Goal: Task Accomplishment & Management: Manage account settings

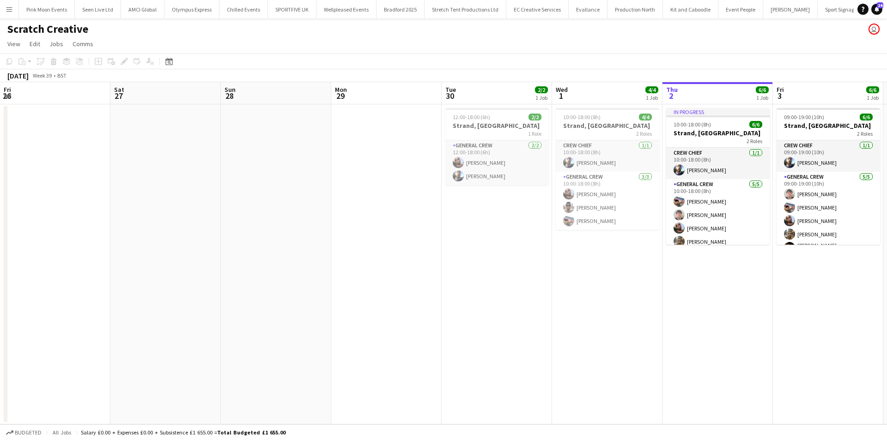
scroll to position [0, 318]
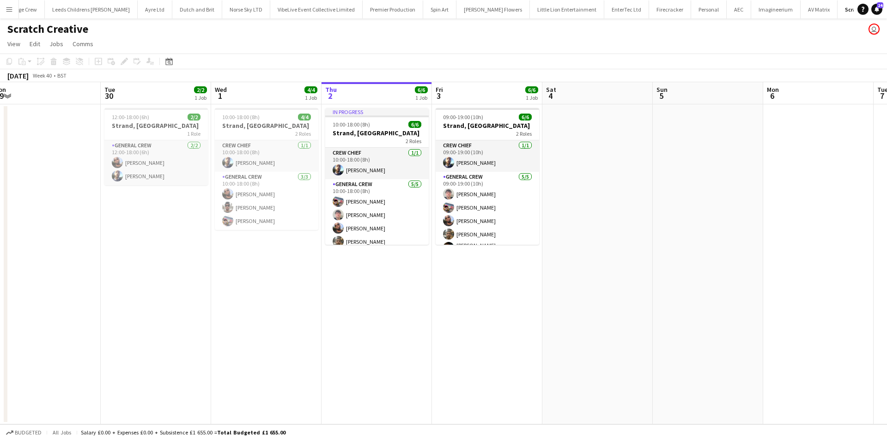
drag, startPoint x: 423, startPoint y: 324, endPoint x: 281, endPoint y: 329, distance: 141.9
click at [261, 334] on app-calendar-viewport "Fri 26 Sat 27 Sun 28 Mon 29 Tue 30 2/2 1 Job Wed 1 4/4 1 Job Thu 2 6/6 1 Job Fr…" at bounding box center [443, 253] width 887 height 342
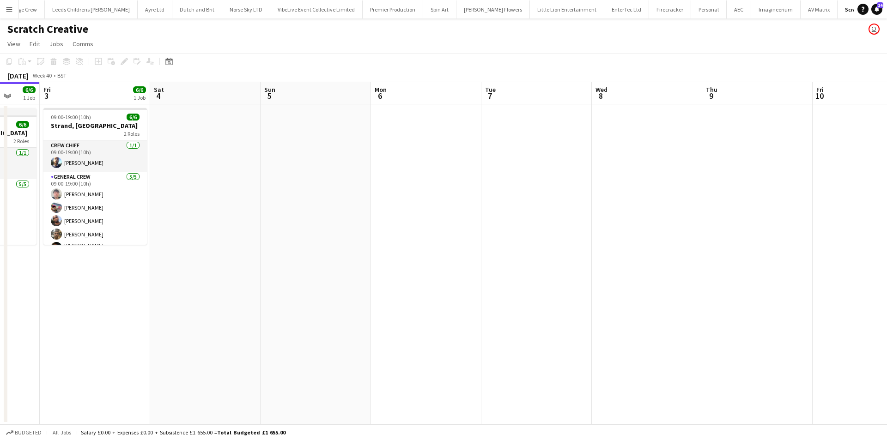
scroll to position [0, 416]
drag, startPoint x: 601, startPoint y: 302, endPoint x: 559, endPoint y: 304, distance: 41.6
click at [559, 304] on app-calendar-viewport "Mon 29 Tue 30 2/2 1 Job Wed 1 4/4 1 Job Thu 2 6/6 1 Job Fri 3 6/6 1 Job Sat 4 S…" at bounding box center [443, 253] width 887 height 342
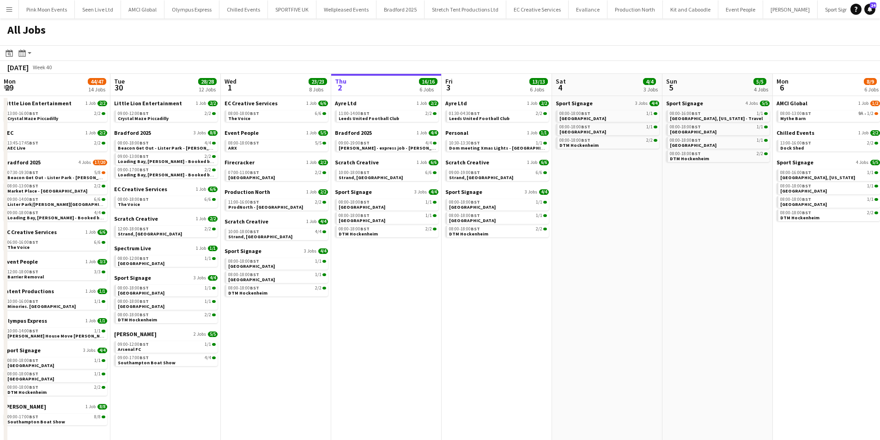
scroll to position [0, 221]
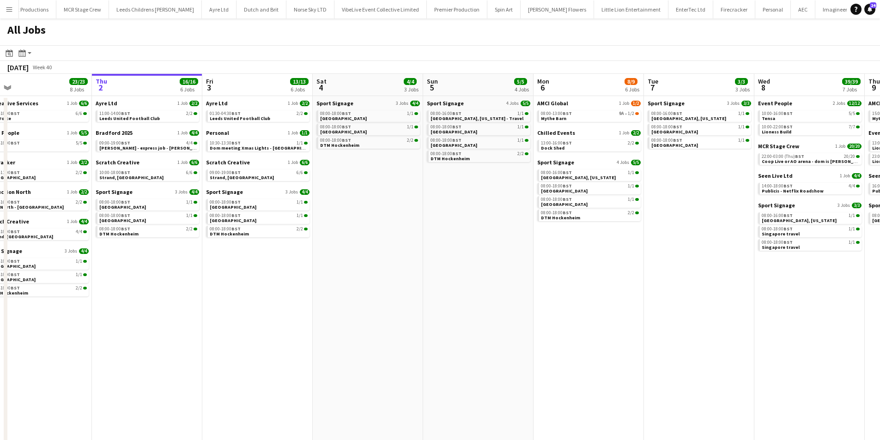
drag, startPoint x: 638, startPoint y: 322, endPoint x: 611, endPoint y: 327, distance: 27.6
click at [611, 327] on app-calendar-viewport "Mon 29 44/47 14 Jobs Tue 30 28/28 12 Jobs Wed 1 23/23 8 Jobs Thu 2 16/16 6 Jobs…" at bounding box center [440, 284] width 880 height 420
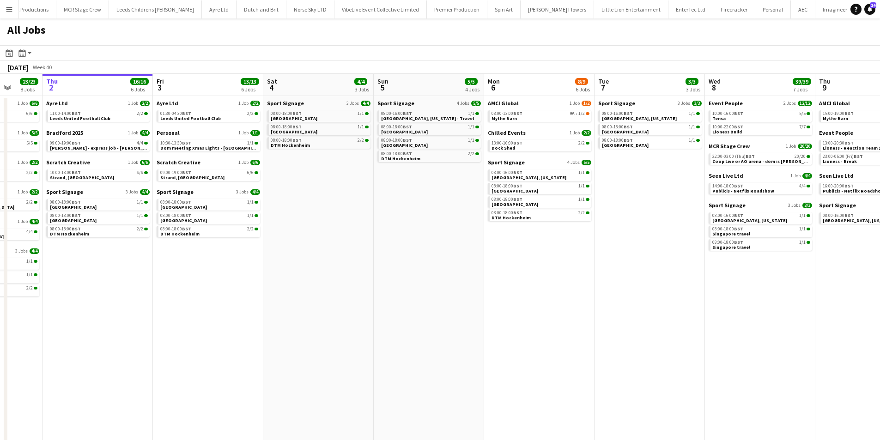
drag, startPoint x: 618, startPoint y: 327, endPoint x: 551, endPoint y: 330, distance: 67.1
click at [551, 330] on app-calendar-viewport "Mon 29 44/47 14 Jobs Tue 30 28/28 12 Jobs Wed 1 23/23 8 Jobs Thu 2 16/16 6 Jobs…" at bounding box center [440, 284] width 880 height 420
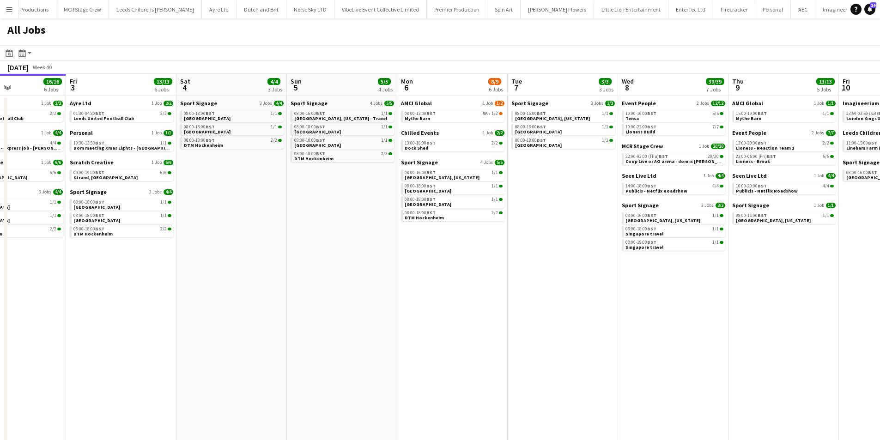
drag, startPoint x: 610, startPoint y: 312, endPoint x: 549, endPoint y: 313, distance: 60.5
click at [549, 313] on app-calendar-viewport "Mon 29 44/47 14 Jobs Tue 30 28/28 12 Jobs Wed 1 23/23 8 Jobs Thu 2 16/16 6 Jobs…" at bounding box center [440, 284] width 880 height 420
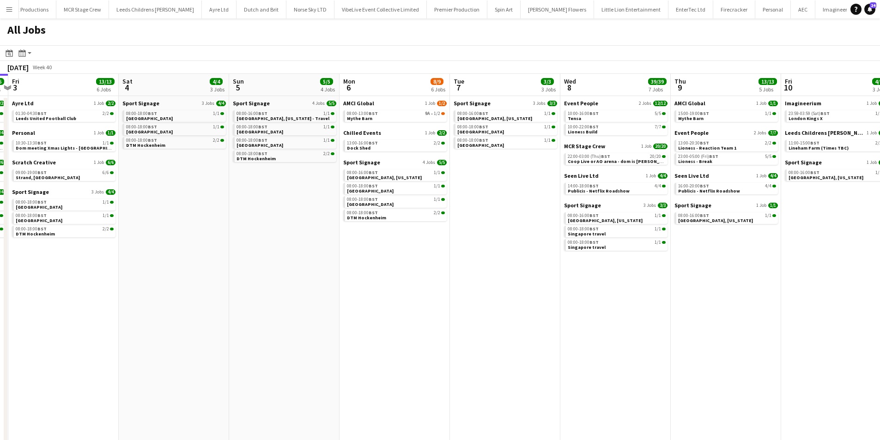
scroll to position [0, 441]
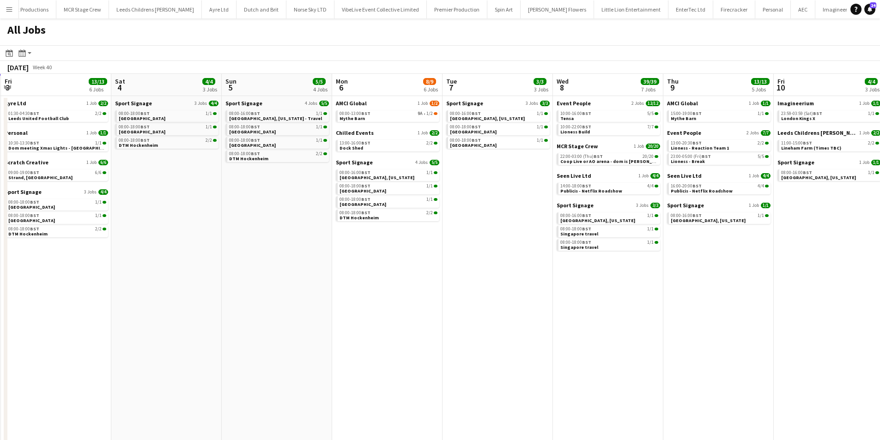
drag, startPoint x: 580, startPoint y: 312, endPoint x: 515, endPoint y: 325, distance: 66.4
click at [515, 325] on app-calendar-viewport "Mon 29 44/47 14 Jobs Tue 30 28/28 12 Jobs Wed 1 23/23 8 Jobs Thu 2 16/16 6 Jobs…" at bounding box center [440, 284] width 880 height 420
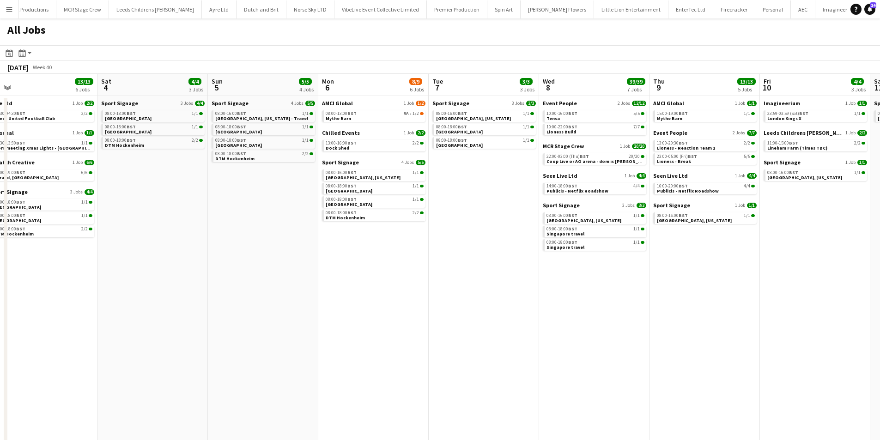
scroll to position [0, 463]
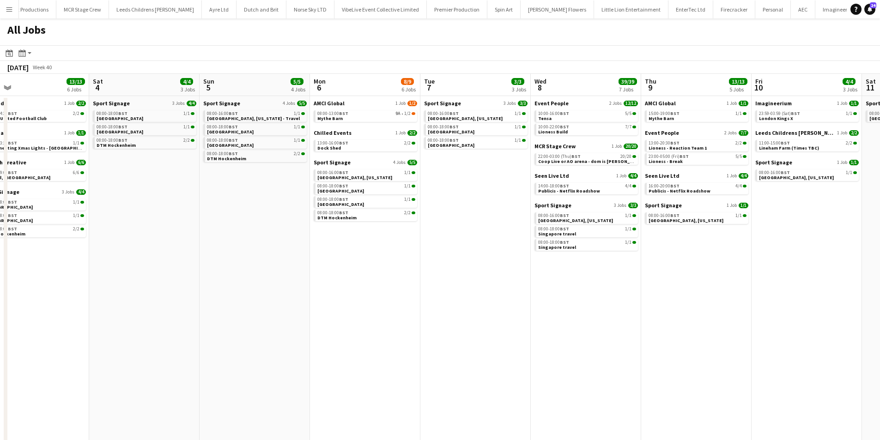
drag, startPoint x: 609, startPoint y: 319, endPoint x: 587, endPoint y: 321, distance: 22.3
click at [587, 321] on app-calendar-viewport "Mon 29 44/47 14 Jobs Tue 30 28/28 12 Jobs Wed 1 23/23 8 Jobs Thu 2 16/16 6 Jobs…" at bounding box center [440, 284] width 880 height 420
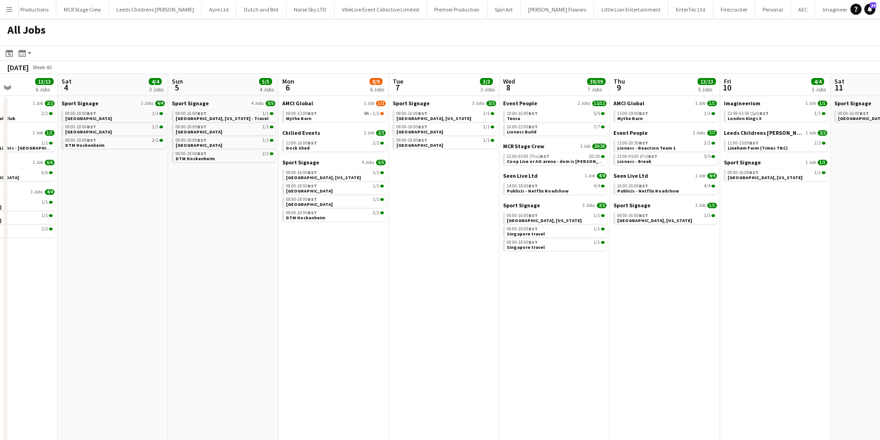
scroll to position [0, 298]
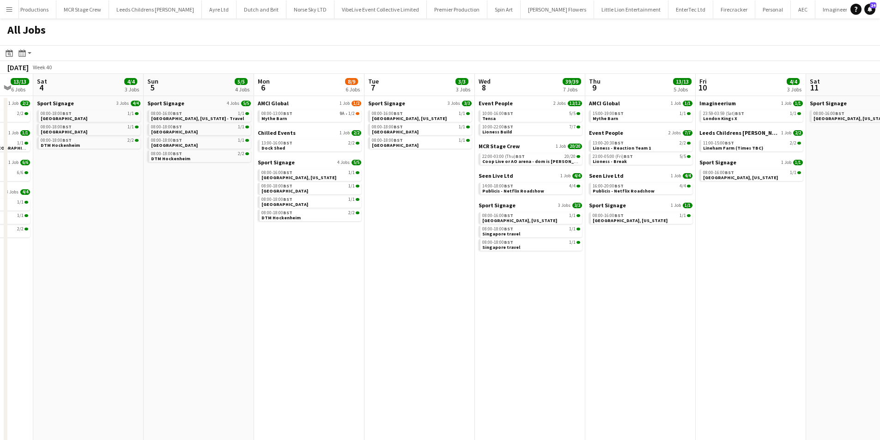
drag, startPoint x: 596, startPoint y: 319, endPoint x: 541, endPoint y: 321, distance: 55.5
click at [540, 322] on app-calendar-viewport "Wed 1 23/23 8 Jobs Thu 2 16/16 6 Jobs Fri 3 13/13 6 Jobs Sat 4 4/4 3 Jobs Sun 5…" at bounding box center [440, 284] width 880 height 420
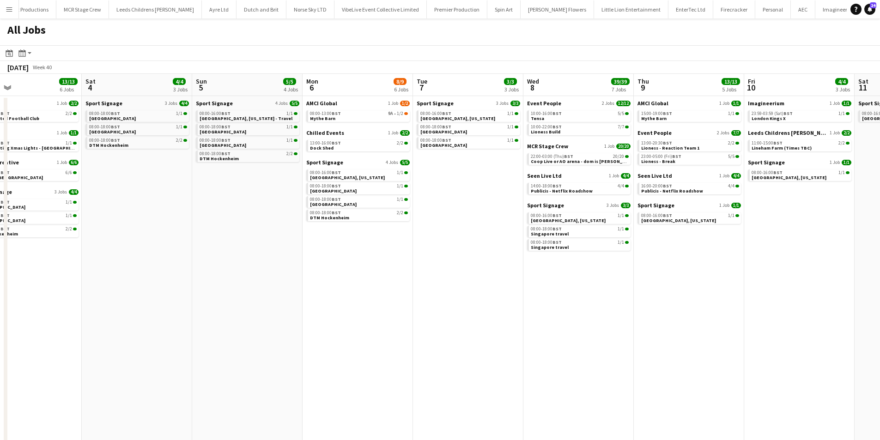
drag, startPoint x: 178, startPoint y: 264, endPoint x: 464, endPoint y: 285, distance: 286.7
click at [465, 285] on app-calendar-viewport "Wed 1 23/23 8 Jobs Thu 2 16/16 6 Jobs Fri 3 13/13 6 Jobs Sat 4 4/4 3 Jobs Sun 5…" at bounding box center [440, 284] width 880 height 420
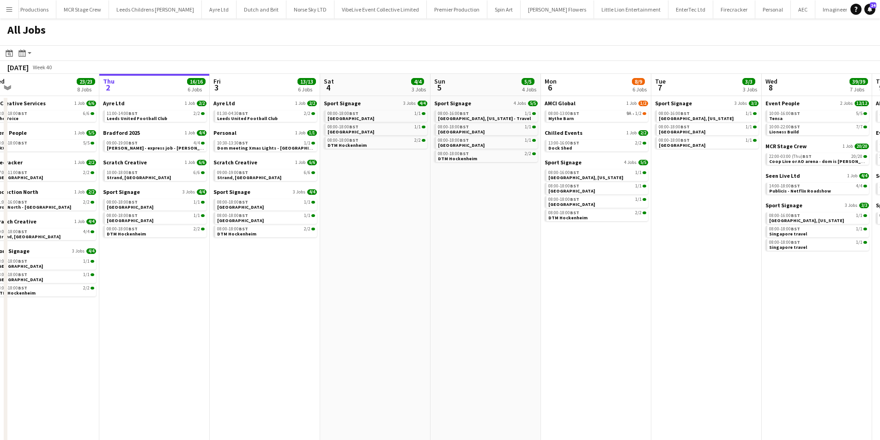
scroll to position [0, 201]
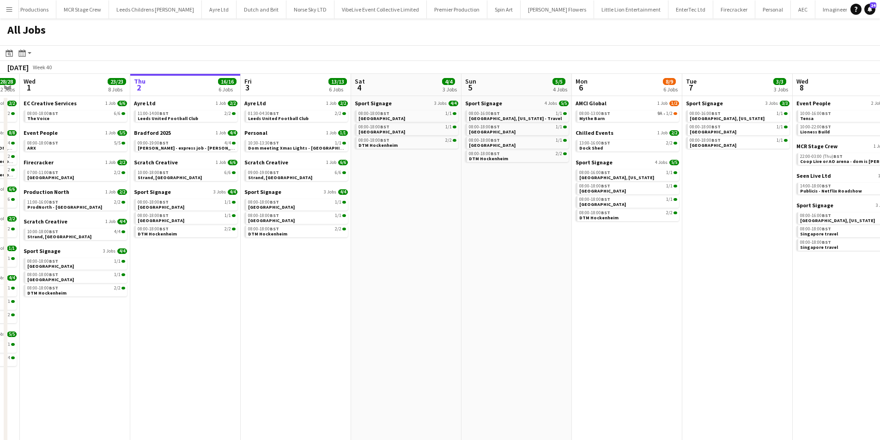
click at [311, 293] on app-calendar-viewport "Mon 29 44/47 14 Jobs Tue 30 28/28 12 Jobs Wed 1 23/23 8 Jobs Thu 2 16/16 6 Jobs…" at bounding box center [440, 284] width 880 height 420
click at [203, 119] on link "11:00-14:00 BST 2/2 Leeds United Football Club" at bounding box center [187, 115] width 98 height 11
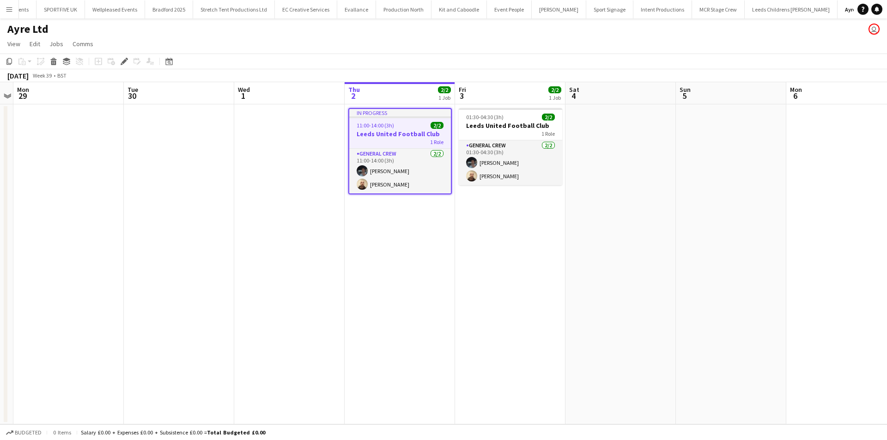
scroll to position [0, 232]
click at [406, 134] on h3 "Leeds United Football Club" at bounding box center [400, 134] width 102 height 8
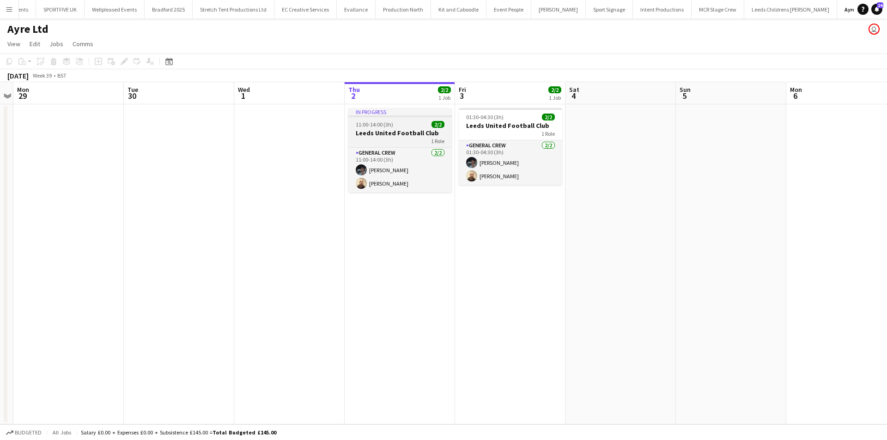
click at [406, 134] on h3 "Leeds United Football Club" at bounding box center [399, 133] width 103 height 8
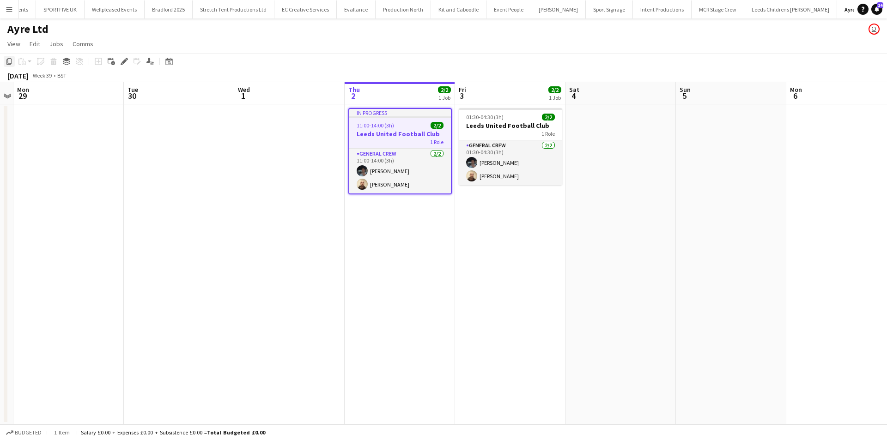
click at [6, 58] on icon "Copy" at bounding box center [9, 61] width 7 height 7
click at [499, 248] on app-date-cell "01:30-04:30 (3h) 2/2 Leeds United Football Club 1 Role General Crew 2/2 01:30-0…" at bounding box center [510, 264] width 110 height 320
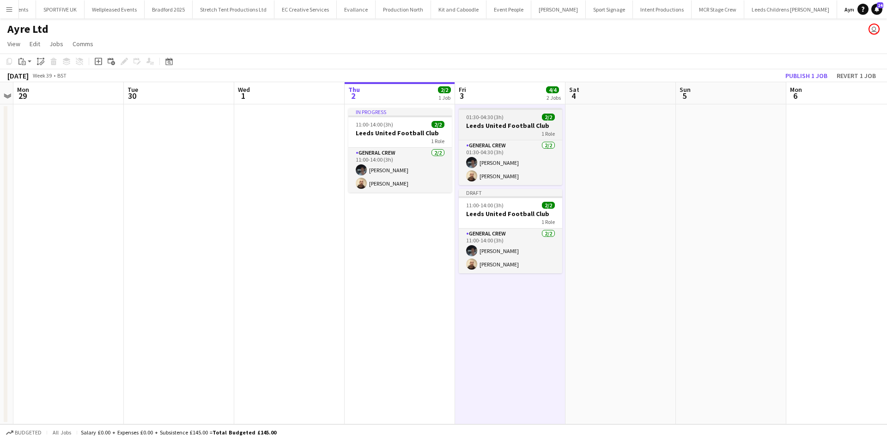
click at [504, 125] on h3 "Leeds United Football Club" at bounding box center [510, 126] width 103 height 8
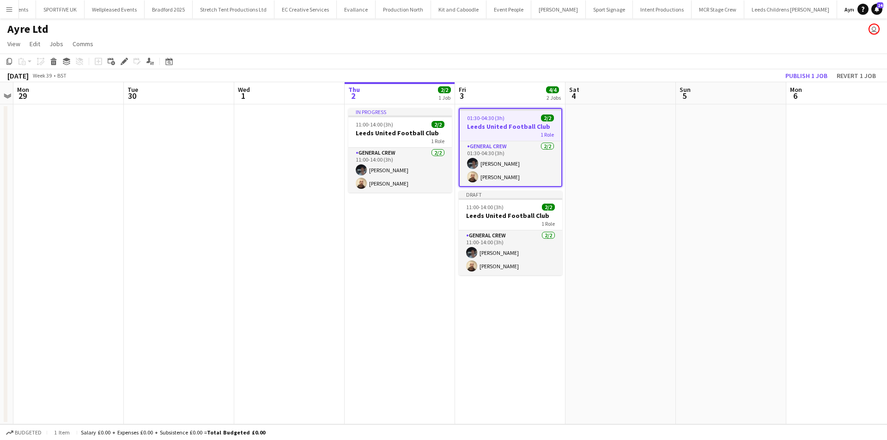
click at [636, 142] on app-date-cell at bounding box center [620, 264] width 110 height 320
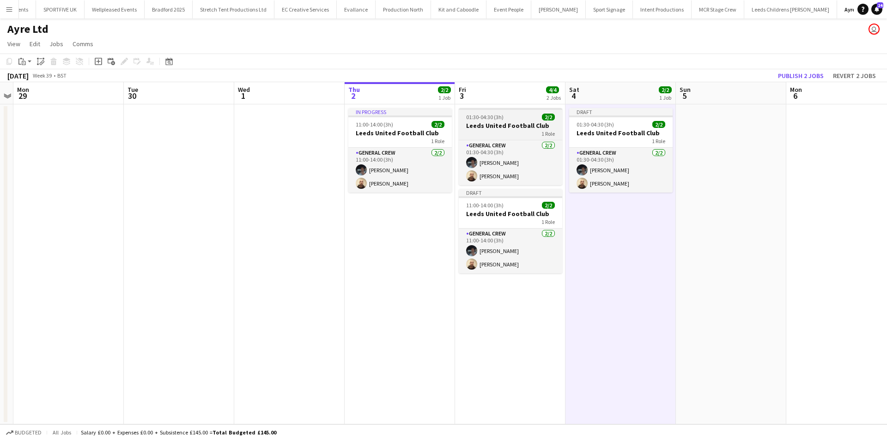
click at [525, 124] on h3 "Leeds United Football Club" at bounding box center [510, 126] width 103 height 8
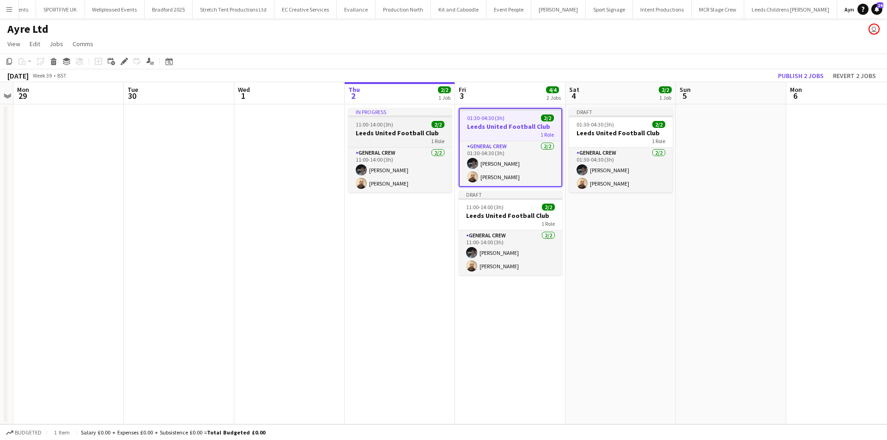
click at [378, 130] on h3 "Leeds United Football Club" at bounding box center [399, 133] width 103 height 8
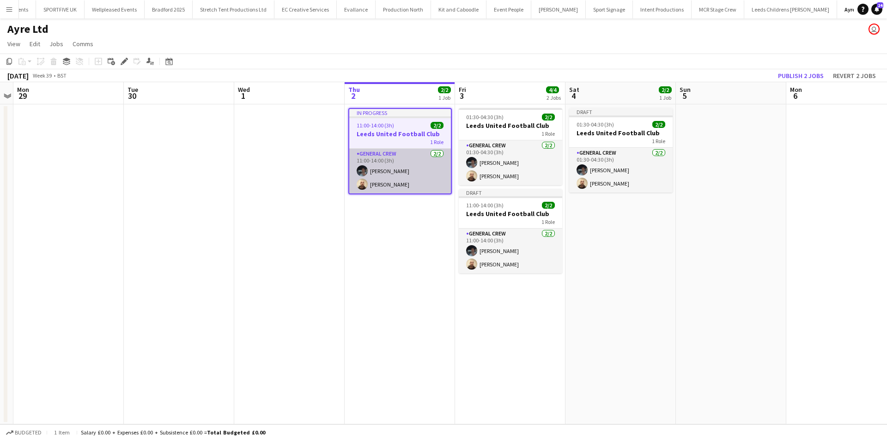
click at [367, 176] on app-card-role "General Crew 2/2 11:00-14:00 (3h) Benn Dyer Jason Mawer" at bounding box center [400, 171] width 102 height 45
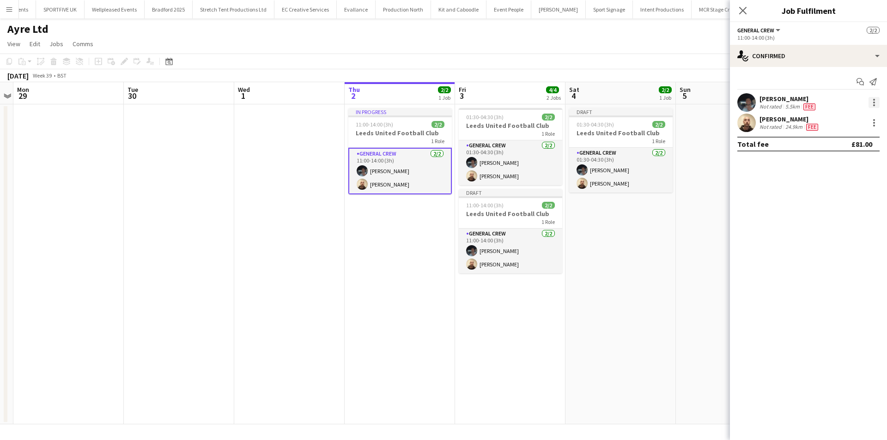
click at [878, 100] on div at bounding box center [874, 102] width 11 height 11
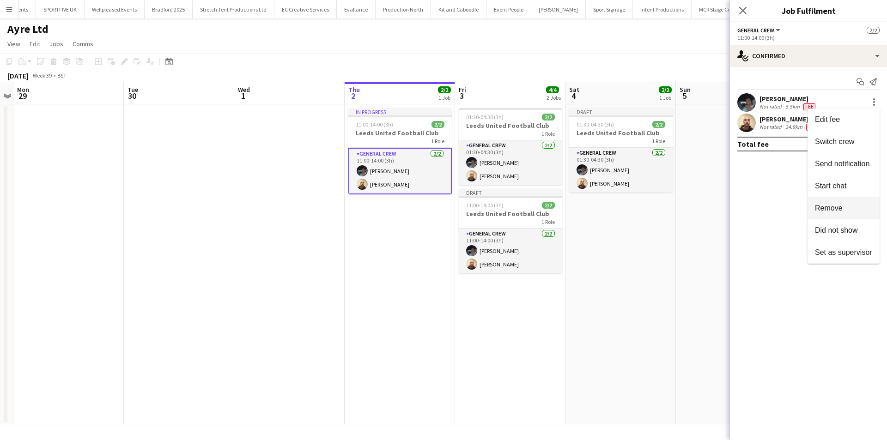
click at [859, 219] on button "Remove" at bounding box center [844, 208] width 72 height 22
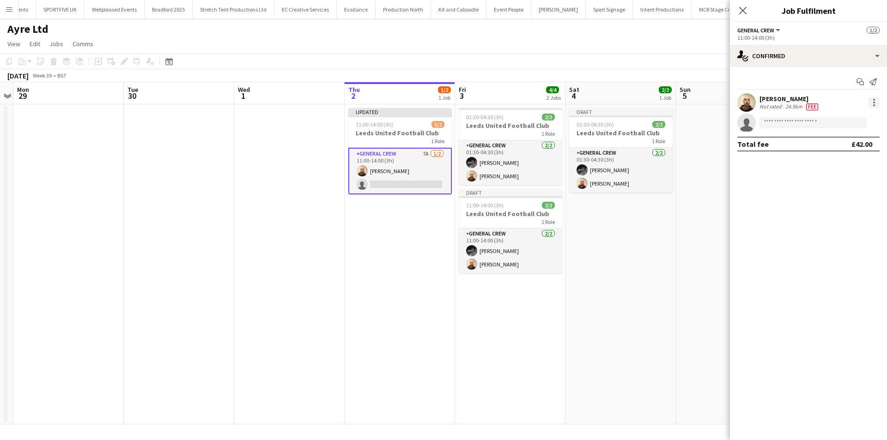
click at [871, 107] on div at bounding box center [874, 102] width 11 height 11
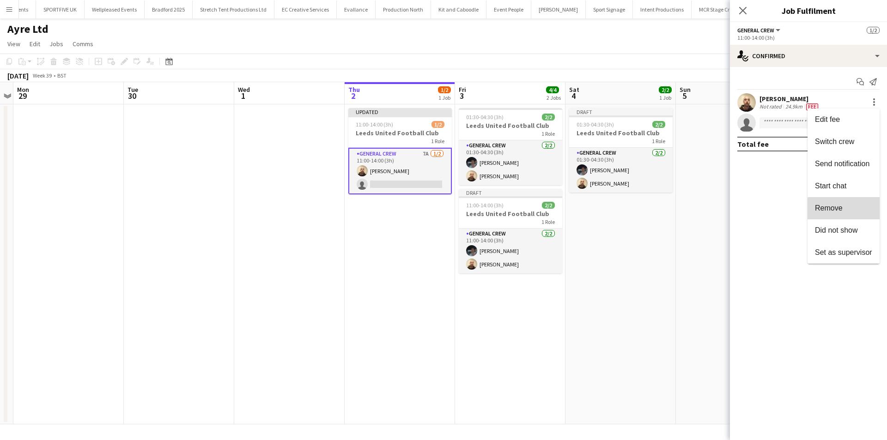
click at [854, 210] on span "Remove" at bounding box center [843, 208] width 57 height 8
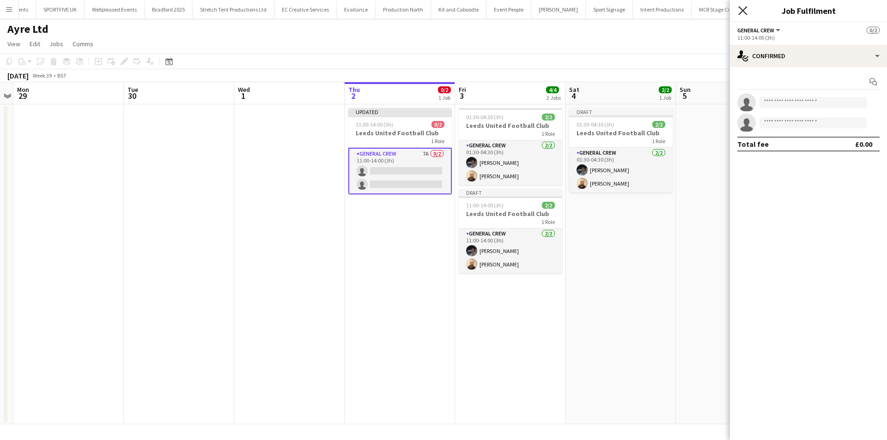
click at [739, 10] on icon "Close pop-in" at bounding box center [742, 10] width 9 height 9
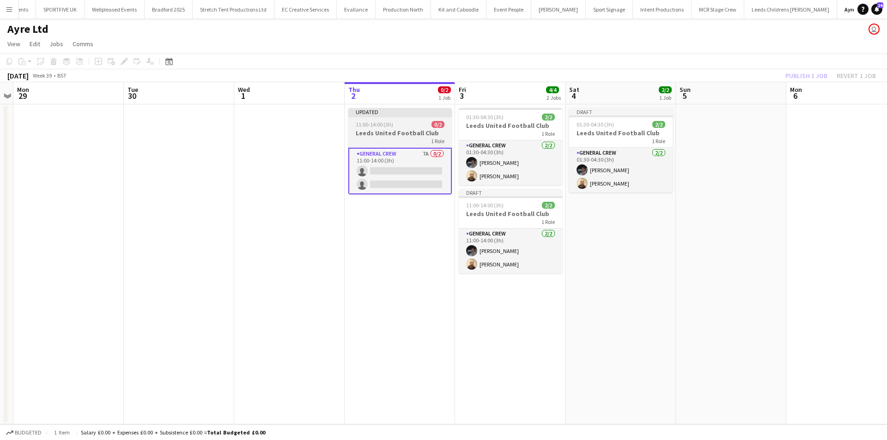
click at [430, 127] on div "11:00-14:00 (3h) 0/2" at bounding box center [399, 124] width 103 height 7
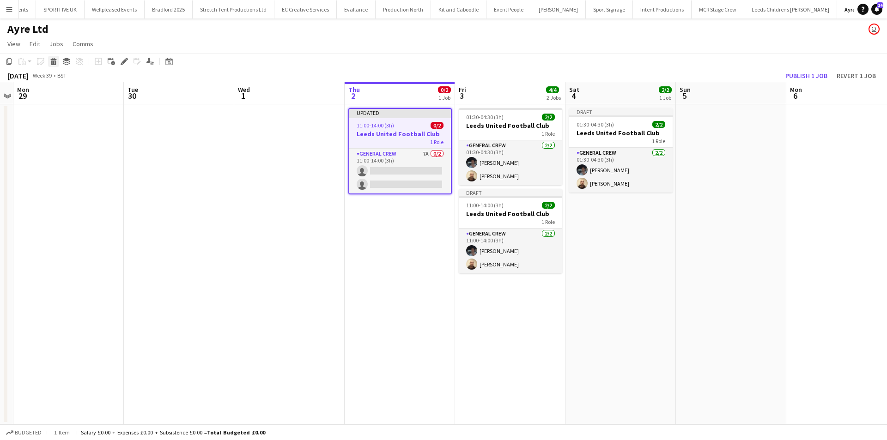
click at [52, 63] on icon at bounding box center [53, 63] width 5 height 5
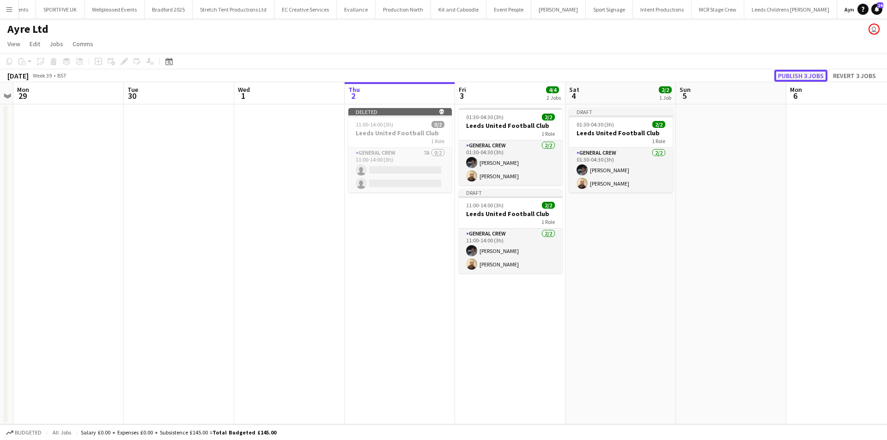
click at [801, 73] on button "Publish 3 jobs" at bounding box center [800, 76] width 53 height 12
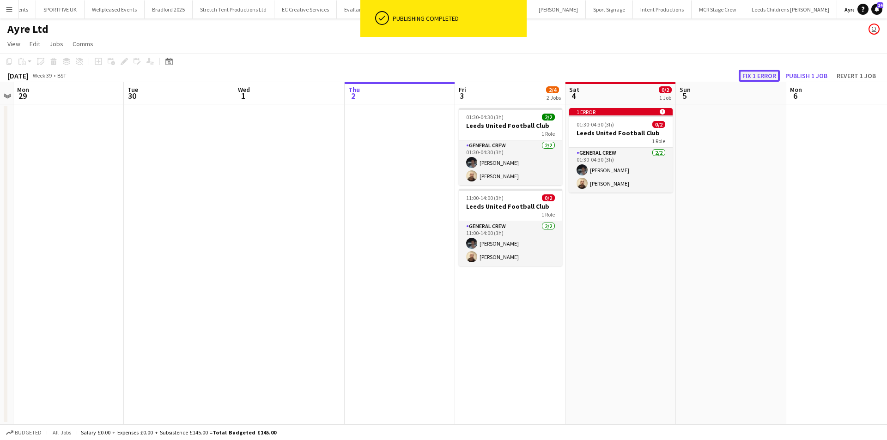
click at [762, 73] on button "Fix 1 error" at bounding box center [759, 76] width 41 height 12
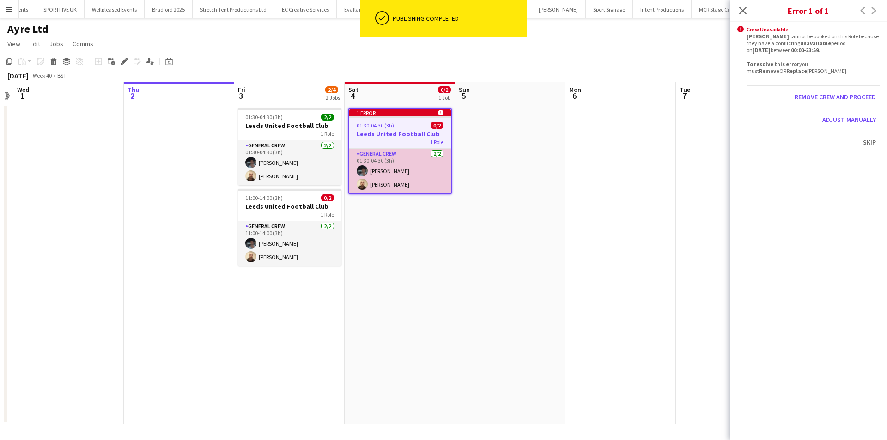
click at [395, 165] on app-card-role "General Crew 2/2 01:30-04:30 (3h) Benn Dyer Jason Mawer" at bounding box center [400, 171] width 102 height 45
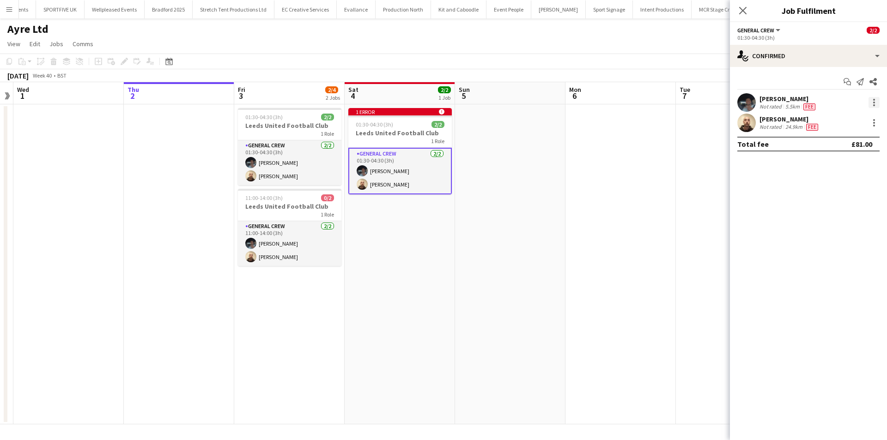
click at [871, 103] on div at bounding box center [874, 102] width 11 height 11
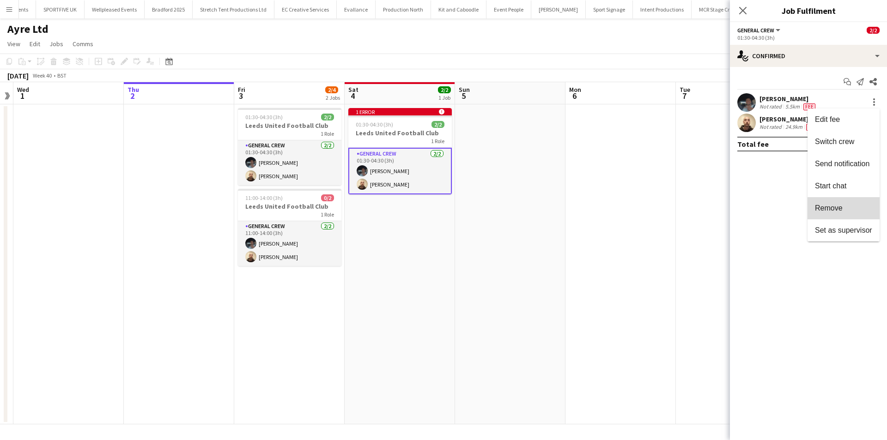
click at [839, 214] on button "Remove" at bounding box center [844, 208] width 72 height 22
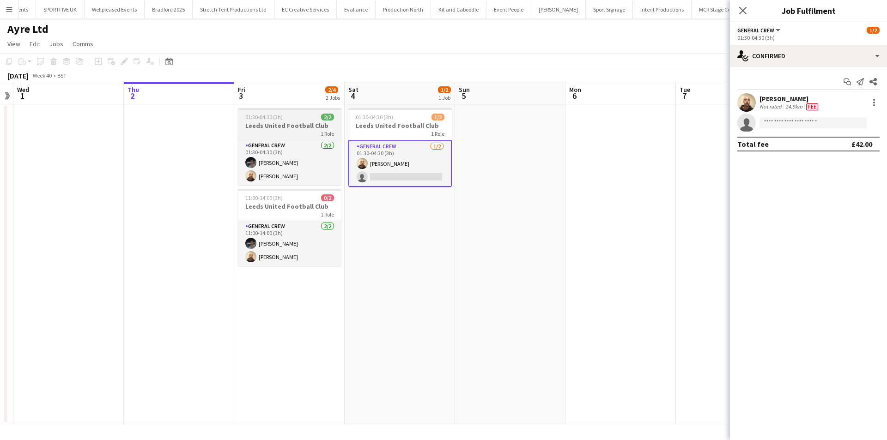
click at [289, 134] on div "1 Role" at bounding box center [289, 133] width 103 height 7
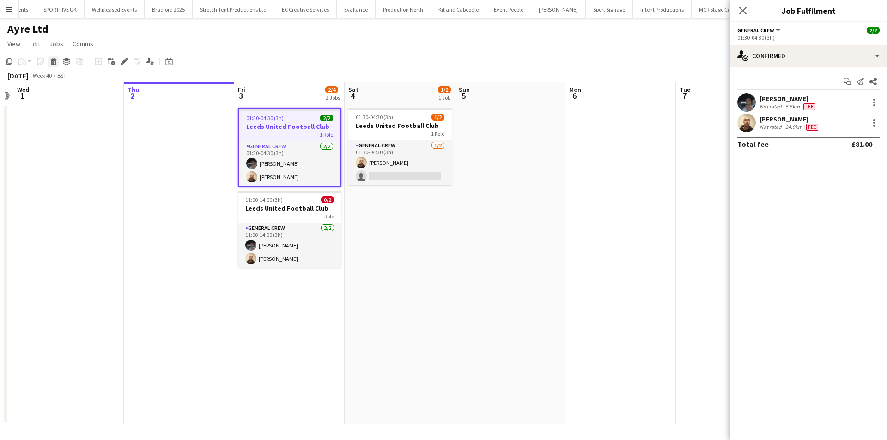
click at [54, 61] on icon at bounding box center [53, 63] width 5 height 5
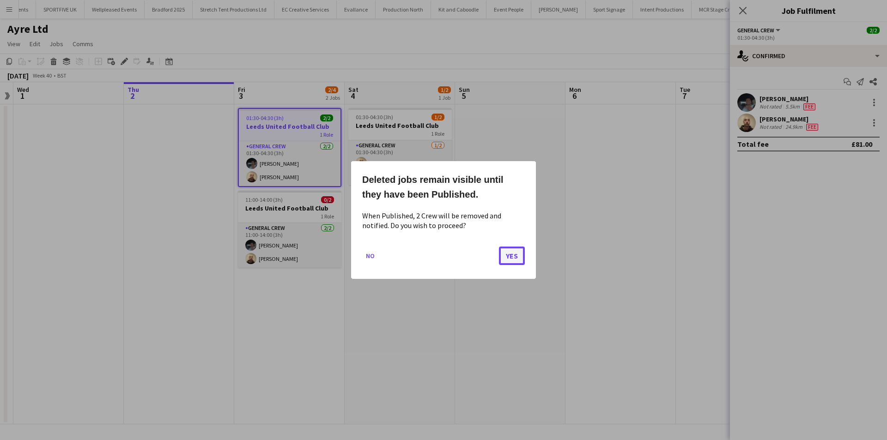
click at [514, 258] on button "Yes" at bounding box center [512, 256] width 26 height 18
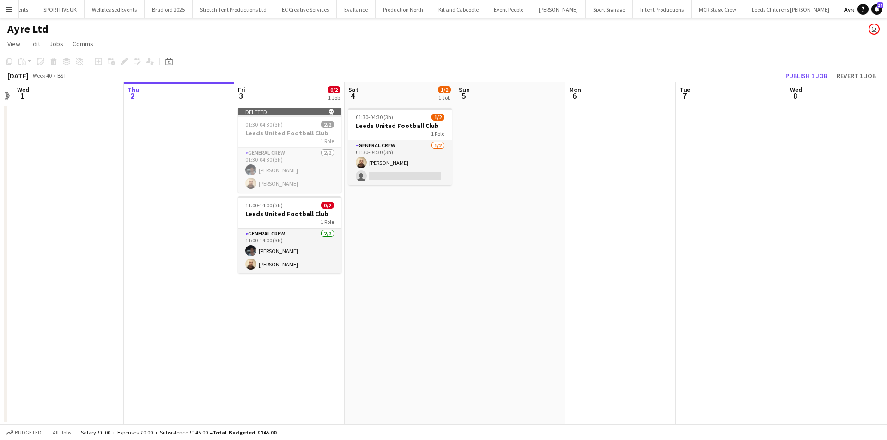
click at [583, 239] on app-date-cell at bounding box center [620, 264] width 110 height 320
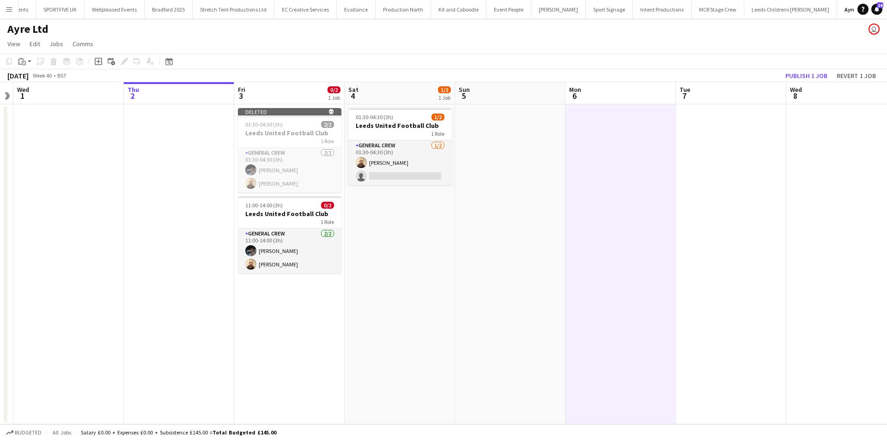
click at [795, 69] on app-toolbar "Copy Paste Paste Ctrl+V Paste with crew Ctrl+Shift+V Paste linked Job Delete Gr…" at bounding box center [443, 62] width 887 height 16
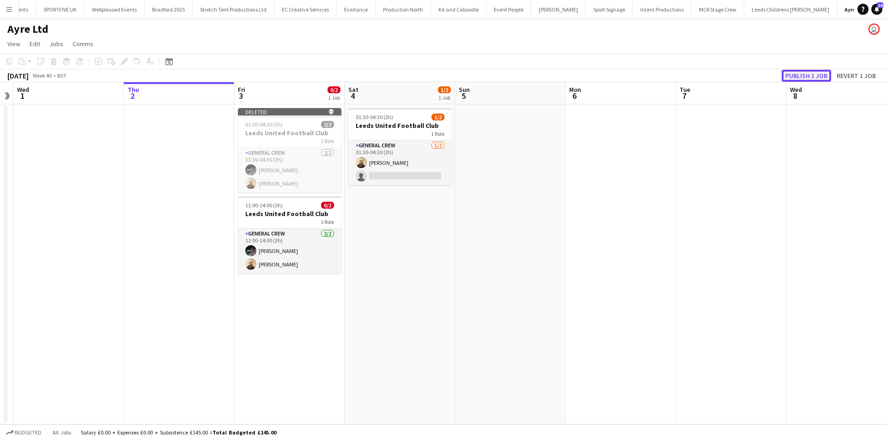
click at [795, 74] on button "Publish 1 job" at bounding box center [806, 76] width 49 height 12
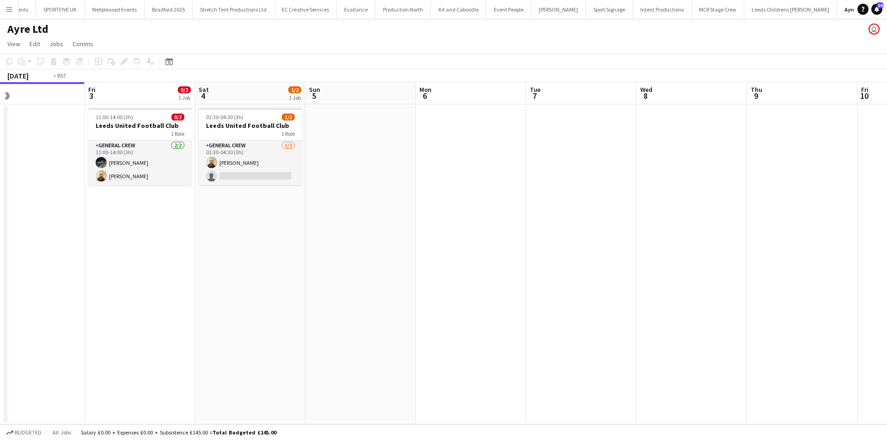
drag, startPoint x: 614, startPoint y: 328, endPoint x: -69, endPoint y: 292, distance: 684.7
click at [0, 292] on html "Menu Boards Boards Boards All jobs Status Workforce Workforce My Workforce Recr…" at bounding box center [443, 220] width 887 height 440
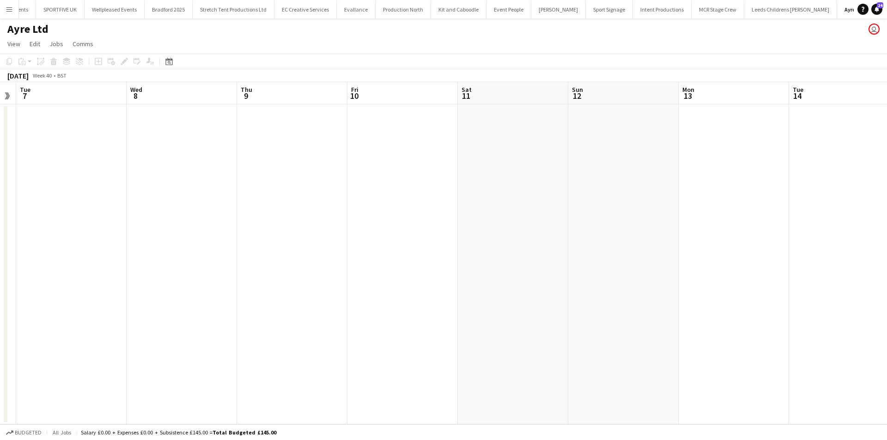
drag, startPoint x: 522, startPoint y: 270, endPoint x: 601, endPoint y: 264, distance: 79.7
click at [198, 280] on app-calendar-viewport "Sat 4 1/2 1 Job Sun 5 Mon 6 Tue 7 Wed 8 Thu 9 Fri 10 Sat 11 Sun 12 Mon 13 Tue 1…" at bounding box center [443, 253] width 887 height 342
drag, startPoint x: 268, startPoint y: 266, endPoint x: 202, endPoint y: 266, distance: 65.6
click at [198, 270] on app-calendar-viewport "Mon 6 Tue 7 Wed 8 Thu 9 Fri 10 Sat 11 Sun 12 Mon 13 Tue 14 Wed 15 Thu 16 Fri 17…" at bounding box center [443, 253] width 887 height 342
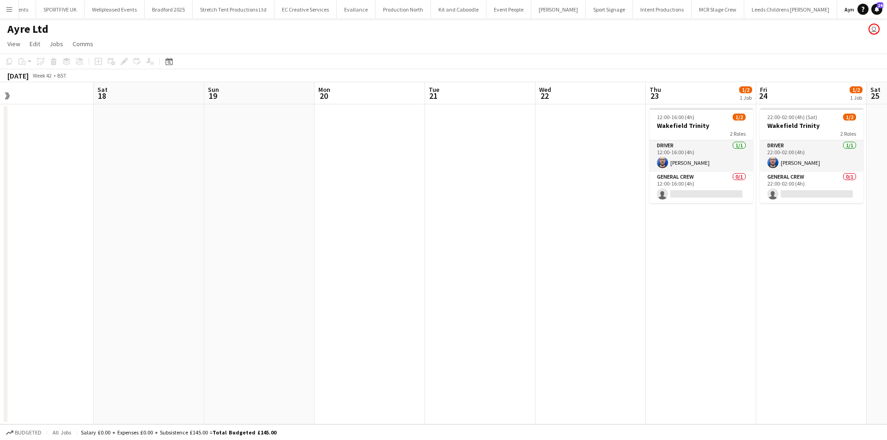
drag, startPoint x: 305, startPoint y: 243, endPoint x: 231, endPoint y: 224, distance: 77.2
click at [92, 244] on app-calendar-viewport "Mon 13 Tue 14 Wed 15 Thu 16 Fri 17 Sat 18 Sun 19 Mon 20 Tue 21 Wed 22 Thu 23 1/…" at bounding box center [443, 253] width 887 height 342
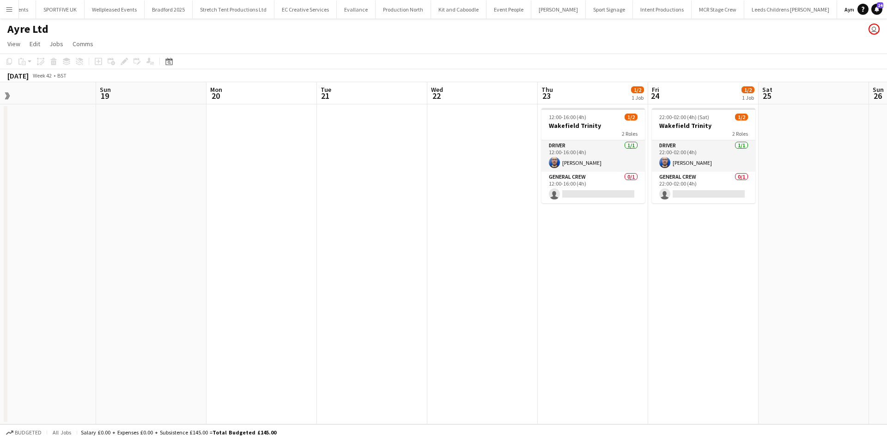
drag, startPoint x: 521, startPoint y: 232, endPoint x: 435, endPoint y: 226, distance: 86.1
click at [435, 226] on app-calendar-viewport "Wed 15 Thu 16 Fri 17 Sat 18 Sun 19 Mon 20 Tue 21 Wed 22 Thu 23 1/2 1 Job Fri 24…" at bounding box center [443, 253] width 887 height 342
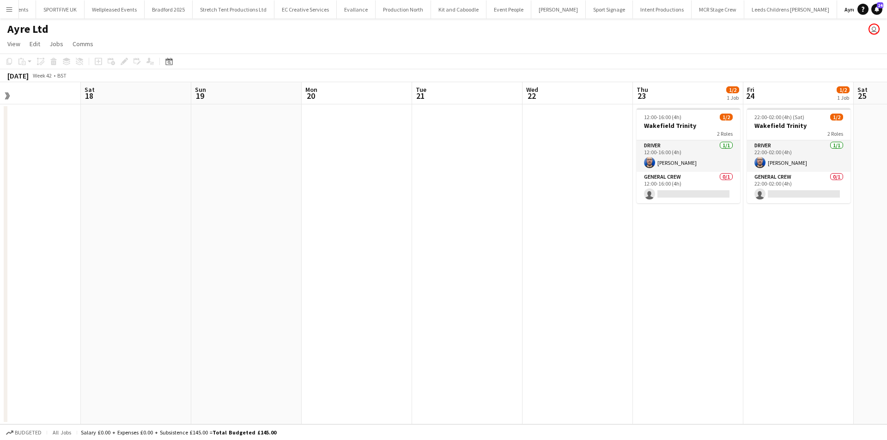
drag, startPoint x: 309, startPoint y: 252, endPoint x: 693, endPoint y: 229, distance: 384.6
click at [694, 229] on app-calendar-viewport "Wed 15 Thu 16 Fri 17 Sat 18 Sun 19 Mon 20 Tue 21 Wed 22 Thu 23 1/2 1 Job Fri 24…" at bounding box center [443, 253] width 887 height 342
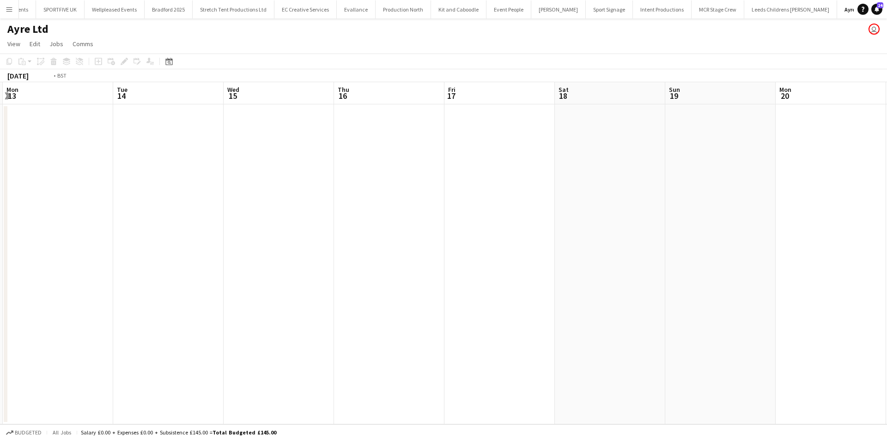
drag, startPoint x: 362, startPoint y: 256, endPoint x: 569, endPoint y: 206, distance: 213.3
click at [569, 206] on app-calendar-viewport "Sat 11 Sun 12 Mon 13 Tue 14 Wed 15 Thu 16 Fri 17 Sat 18 Sun 19 Mon 20 Tue 21 We…" at bounding box center [443, 253] width 887 height 342
drag, startPoint x: 444, startPoint y: 218, endPoint x: 176, endPoint y: 216, distance: 268.0
click at [0, 189] on html "Menu Boards Boards Boards All jobs Status Workforce Workforce My Workforce Recr…" at bounding box center [443, 220] width 887 height 440
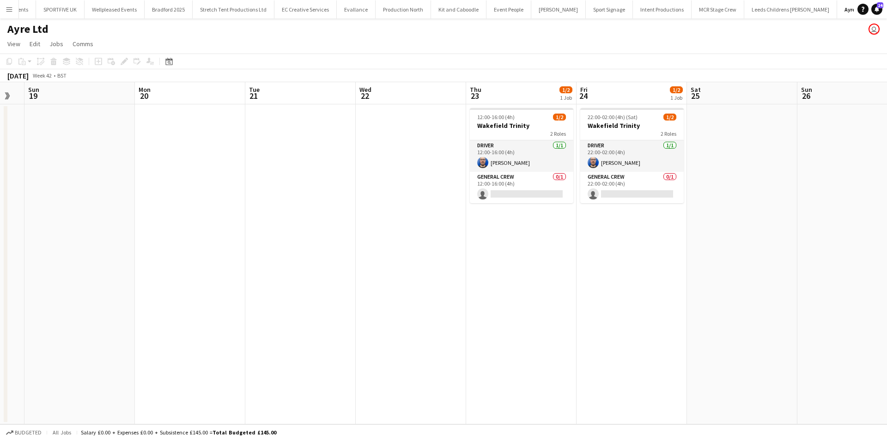
scroll to position [0, 429]
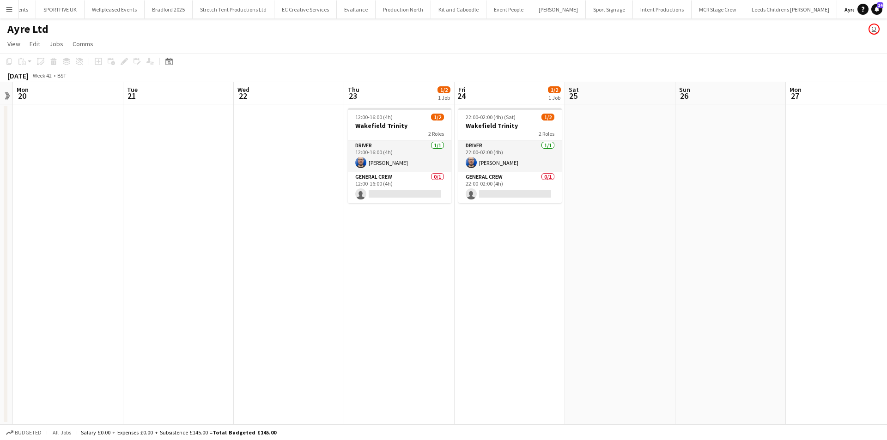
drag, startPoint x: 692, startPoint y: 265, endPoint x: 293, endPoint y: 248, distance: 398.6
click at [292, 249] on app-calendar-viewport "Thu 16 Fri 17 Sat 18 Sun 19 Mon 20 Tue 21 Wed 22 Thu 23 1/2 1 Job Fri 24 1/2 1 …" at bounding box center [443, 253] width 887 height 342
click at [391, 182] on app-card-role "General Crew 0/1 12:00-16:00 (4h) single-neutral-actions" at bounding box center [399, 187] width 103 height 31
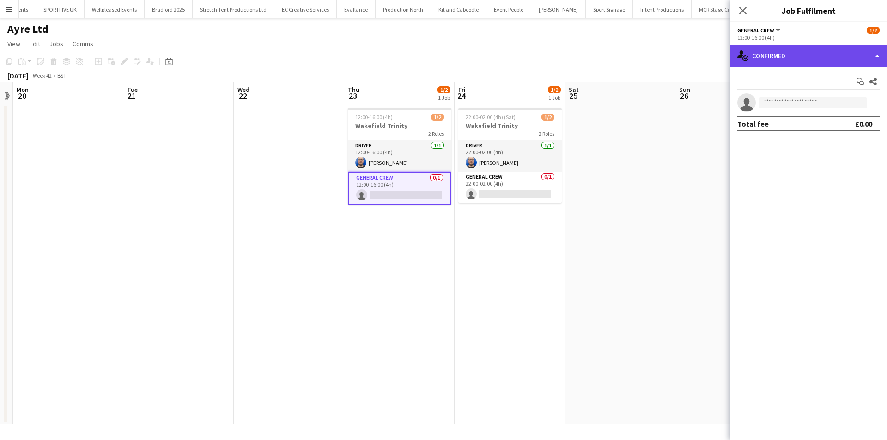
click at [764, 67] on div "single-neutral-actions-check-2 Confirmed" at bounding box center [808, 56] width 157 height 22
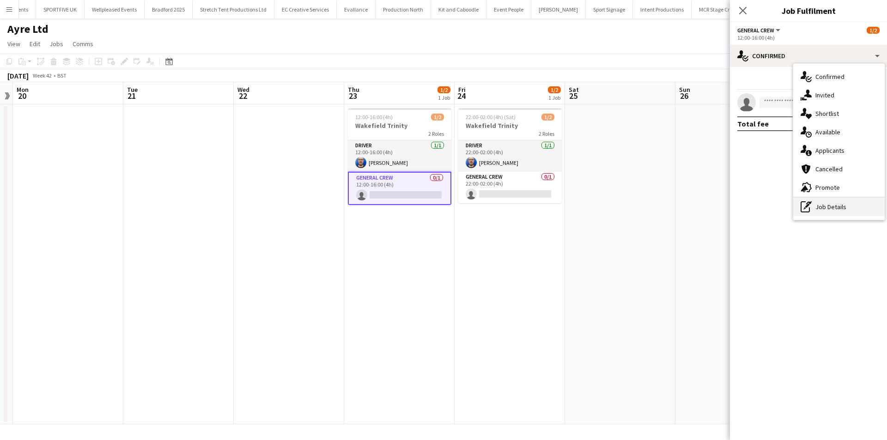
click at [817, 204] on div "pen-write Job Details" at bounding box center [838, 207] width 91 height 18
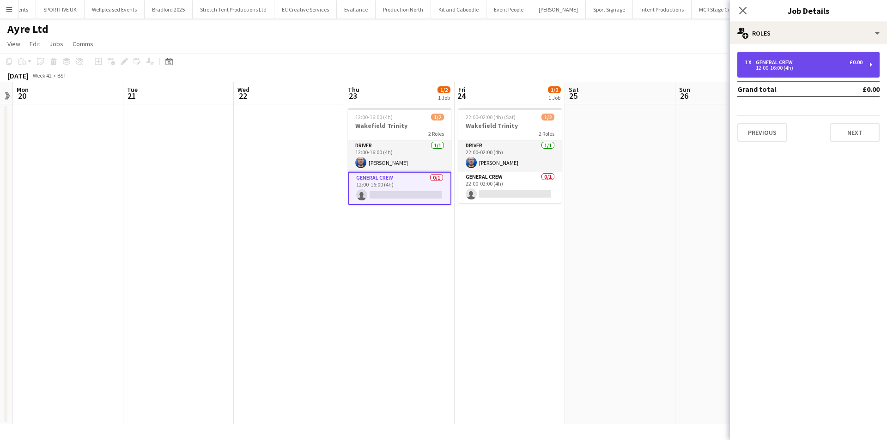
click at [771, 70] on div "12:00-16:00 (4h)" at bounding box center [804, 68] width 118 height 5
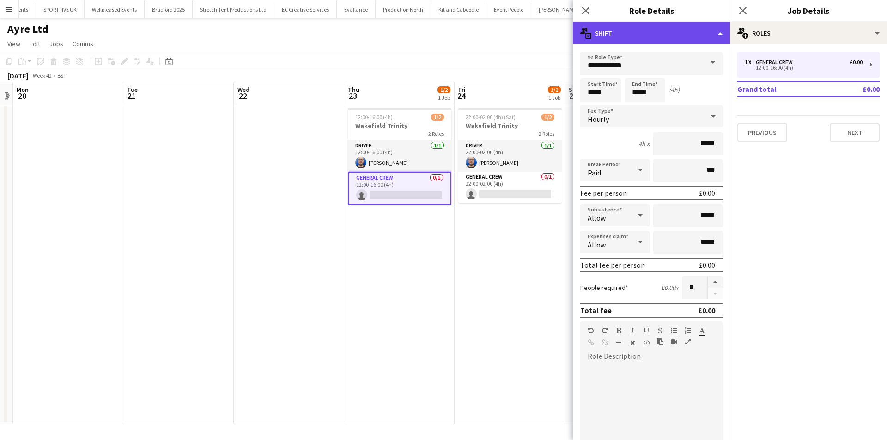
click at [673, 30] on div "multiple-actions-text Shift" at bounding box center [651, 33] width 157 height 22
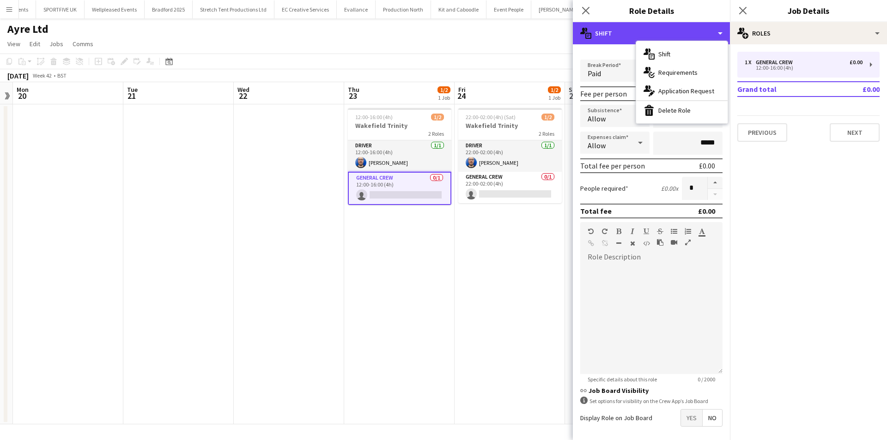
scroll to position [138, 0]
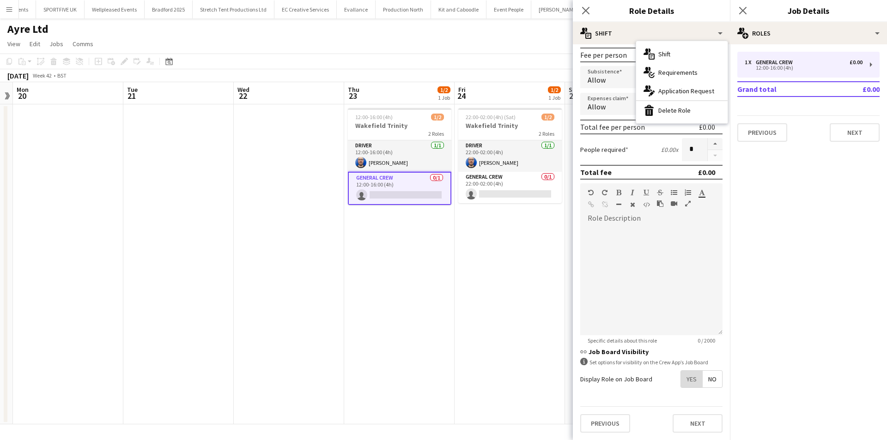
click at [681, 376] on span "Yes" at bounding box center [691, 379] width 21 height 17
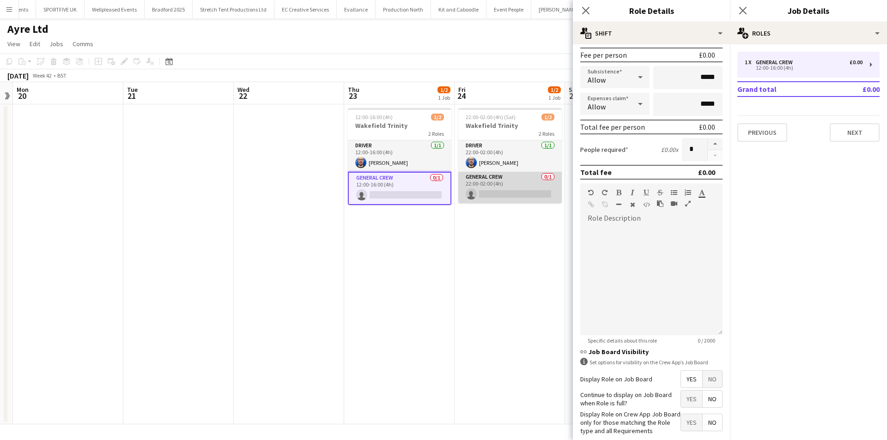
click at [523, 181] on app-card-role "General Crew 0/1 22:00-02:00 (4h) single-neutral-actions" at bounding box center [509, 187] width 103 height 31
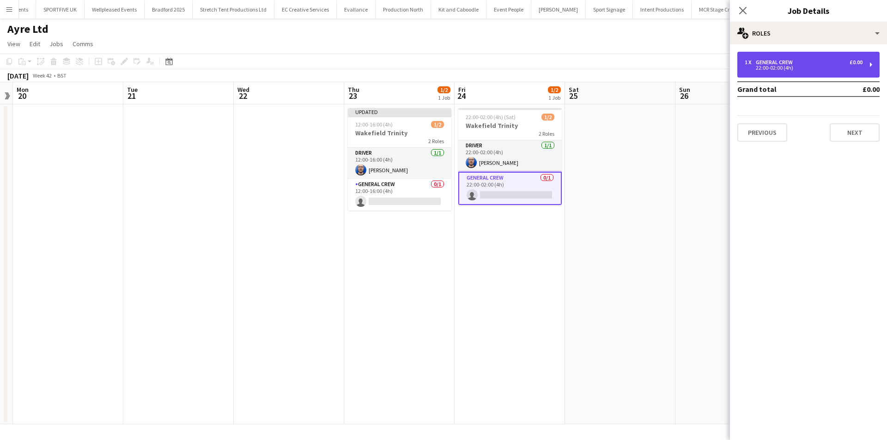
click at [804, 64] on div "1 x General Crew £0.00" at bounding box center [804, 62] width 118 height 6
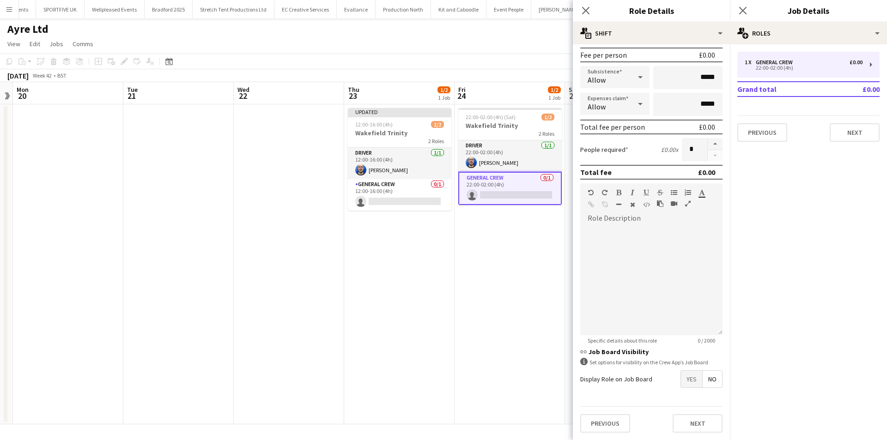
click at [681, 379] on span "Yes" at bounding box center [691, 379] width 21 height 17
click at [582, 16] on app-icon "Close pop-in" at bounding box center [585, 10] width 13 height 13
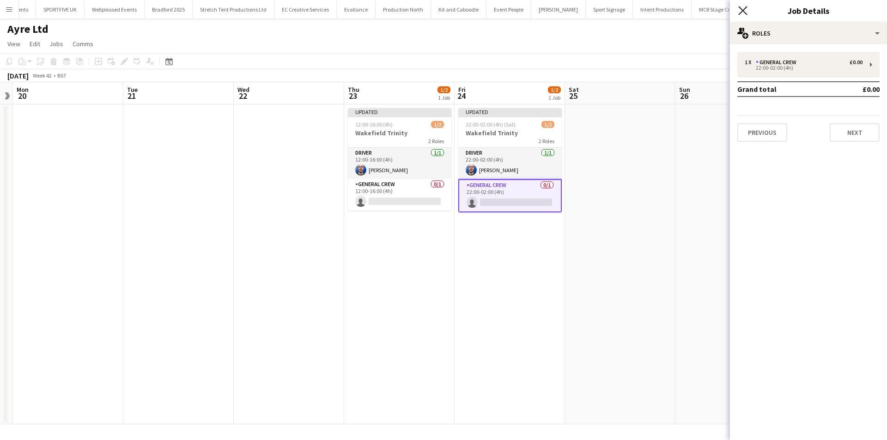
click at [745, 10] on icon "Close pop-in" at bounding box center [742, 10] width 9 height 9
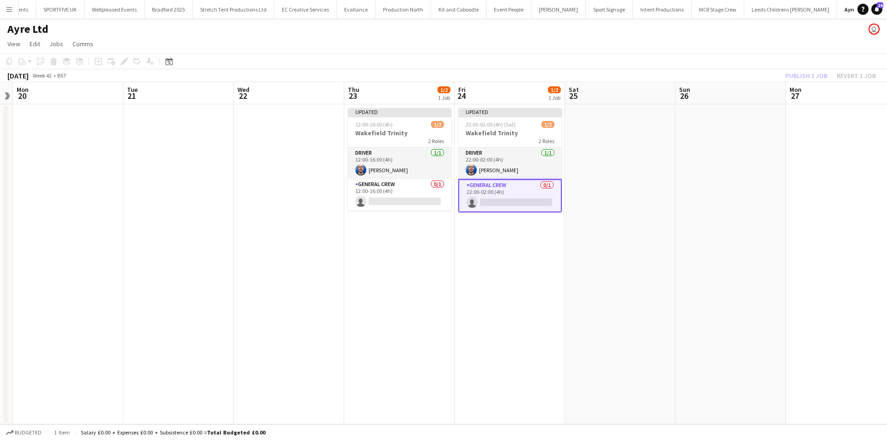
click at [795, 81] on div "Publish 1 job Revert 1 job" at bounding box center [830, 76] width 113 height 12
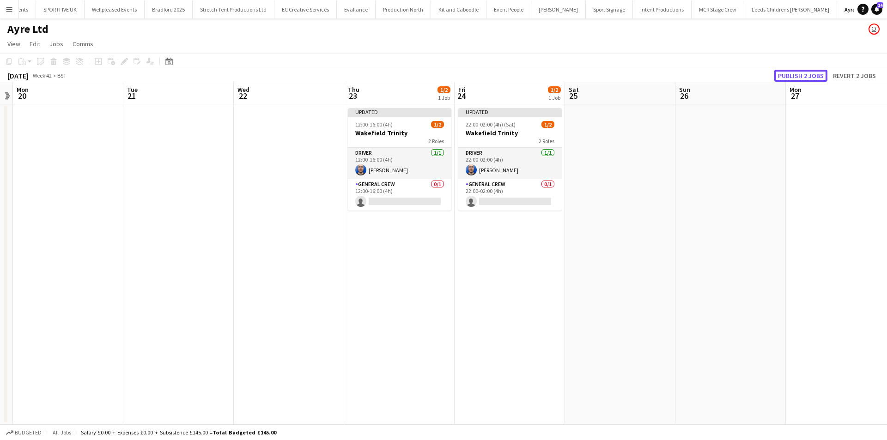
click at [795, 81] on button "Publish 2 jobs" at bounding box center [800, 76] width 53 height 12
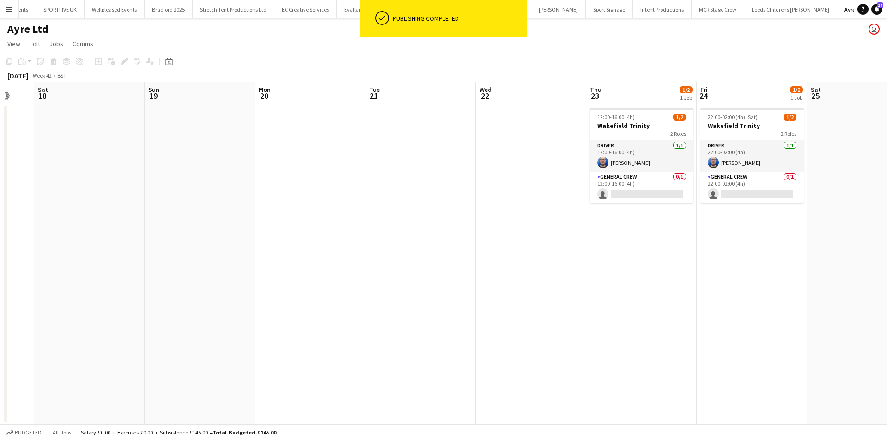
drag, startPoint x: 232, startPoint y: 222, endPoint x: 800, endPoint y: 188, distance: 568.3
click at [789, 188] on app-calendar-viewport "Thu 16 Fri 17 Sat 18 Sun 19 Mon 20 Tue 21 Wed 22 Thu 23 1/2 1 Job Fri 24 1/2 1 …" at bounding box center [443, 253] width 887 height 342
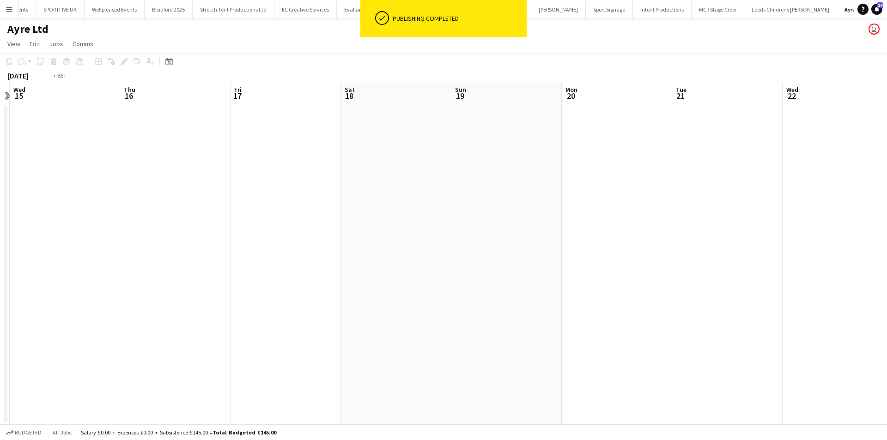
drag, startPoint x: 438, startPoint y: 255, endPoint x: 426, endPoint y: 267, distance: 16.3
click at [644, 228] on app-calendar-viewport "Mon 13 Tue 14 Wed 15 Thu 16 Fri 17 Sat 18 Sun 19 Mon 20 Tue 21 Wed 22 Thu 23 1/…" at bounding box center [443, 253] width 887 height 342
drag, startPoint x: 703, startPoint y: 238, endPoint x: 665, endPoint y: 258, distance: 42.4
click at [729, 237] on app-calendar-viewport "Sat 11 Sun 12 Mon 13 Tue 14 Wed 15 Thu 16 Fri 17 Sat 18 Sun 19 Mon 20 Tue 21 We…" at bounding box center [443, 253] width 887 height 342
click at [550, 265] on app-calendar-viewport "Tue 7 Wed 8 Thu 9 Fri 10 Sat 11 Sun 12 Mon 13 Tue 14 Wed 15 Thu 16 Fri 17 Sat 1…" at bounding box center [443, 253] width 887 height 342
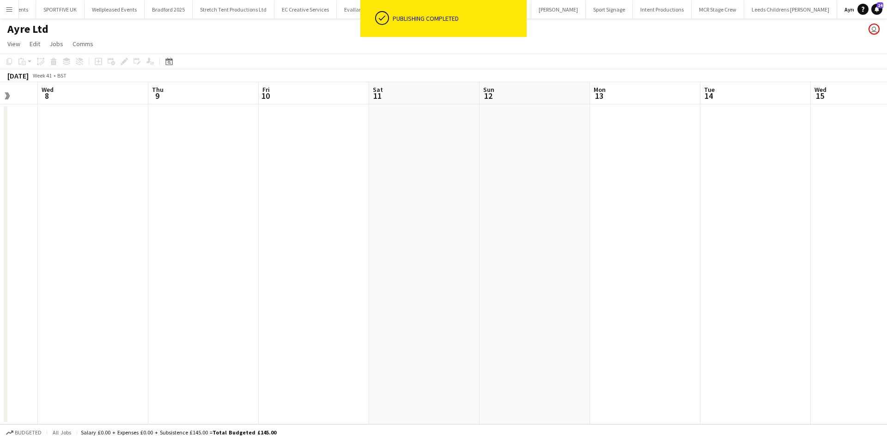
drag, startPoint x: 442, startPoint y: 274, endPoint x: 632, endPoint y: 264, distance: 189.7
click at [616, 264] on app-calendar-viewport "Sun 5 Mon 6 Tue 7 Wed 8 Thu 9 Fri 10 Sat 11 Sun 12 Mon 13 Tue 14 Wed 15 Thu 16 …" at bounding box center [443, 253] width 887 height 342
drag, startPoint x: 520, startPoint y: 268, endPoint x: 660, endPoint y: 247, distance: 141.1
click at [653, 249] on app-calendar-viewport "Sat 4 1/2 1 Job Sun 5 Mon 6 Tue 7 Wed 8 Thu 9 Fri 10 Sat 11 Sun 12 Mon 13 Tue 1…" at bounding box center [443, 253] width 887 height 342
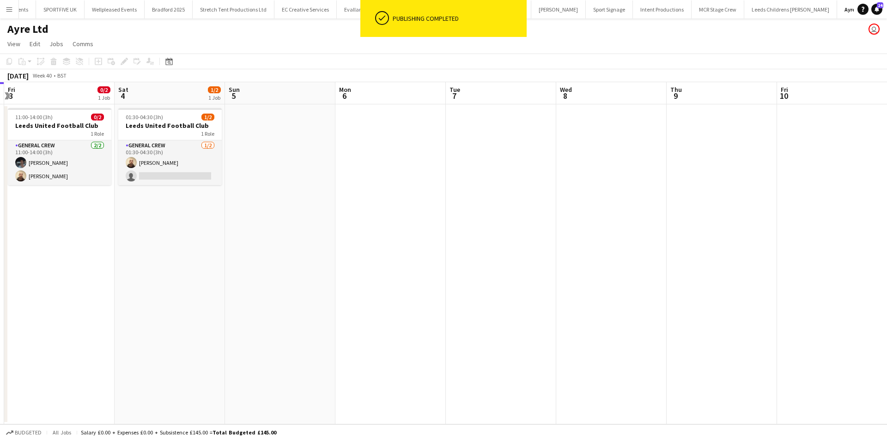
drag, startPoint x: 548, startPoint y: 271, endPoint x: 427, endPoint y: 286, distance: 122.3
click at [586, 265] on app-calendar-viewport "Wed 1 Thu 2 Fri 3 0/2 1 Job Sat 4 1/2 1 Job Sun 5 Mon 6 Tue 7 Wed 8 Thu 9 Fri 1…" at bounding box center [443, 253] width 887 height 342
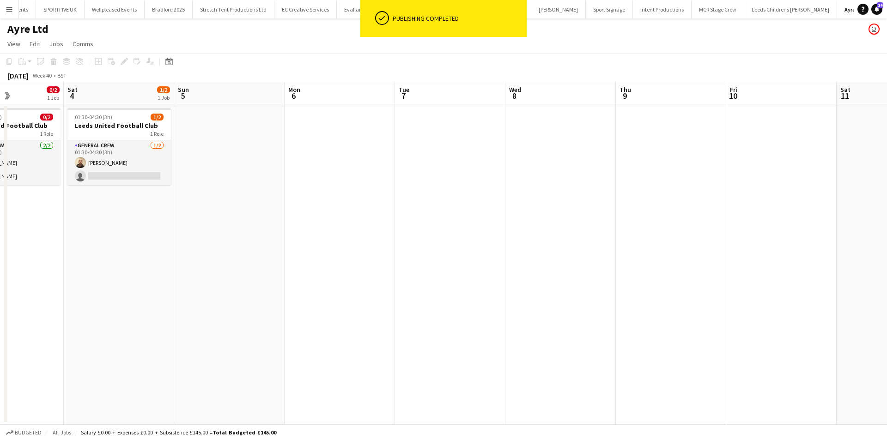
drag, startPoint x: 308, startPoint y: 289, endPoint x: 385, endPoint y: 281, distance: 78.0
click at [385, 281] on app-calendar-viewport "Wed 1 Thu 2 Fri 3 0/2 1 Job Sat 4 1/2 1 Job Sun 5 Mon 6 Tue 7 Wed 8 Thu 9 Fri 1…" at bounding box center [443, 253] width 887 height 342
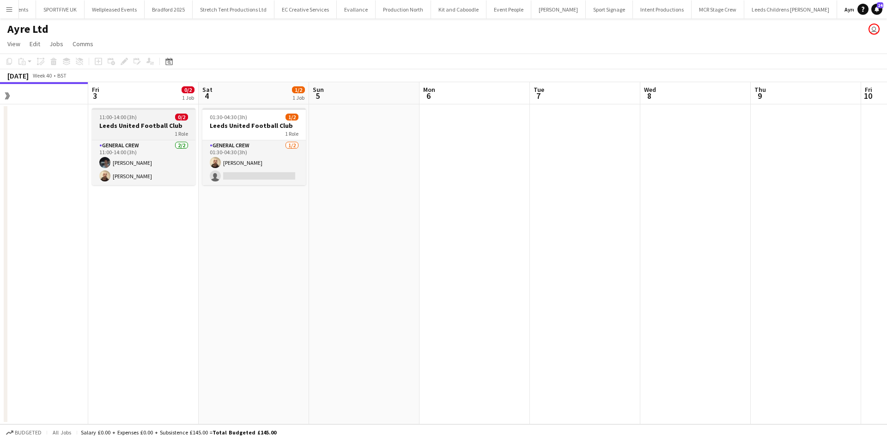
click at [117, 130] on div "1 Role" at bounding box center [143, 133] width 103 height 7
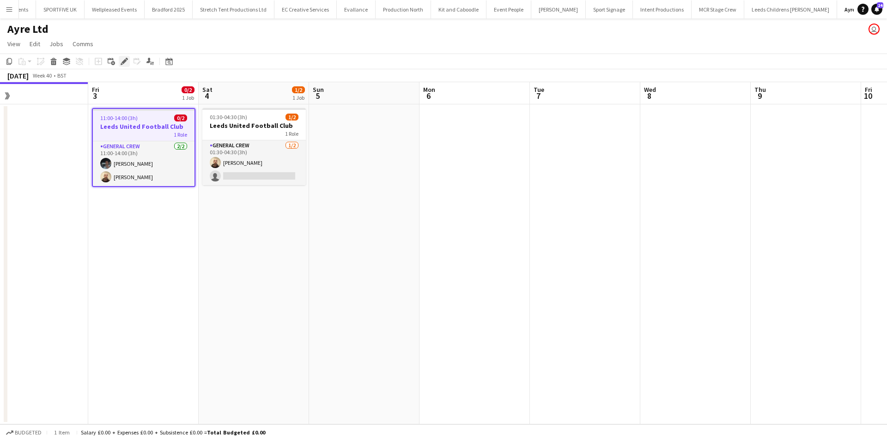
click at [121, 61] on icon "Edit" at bounding box center [124, 61] width 7 height 7
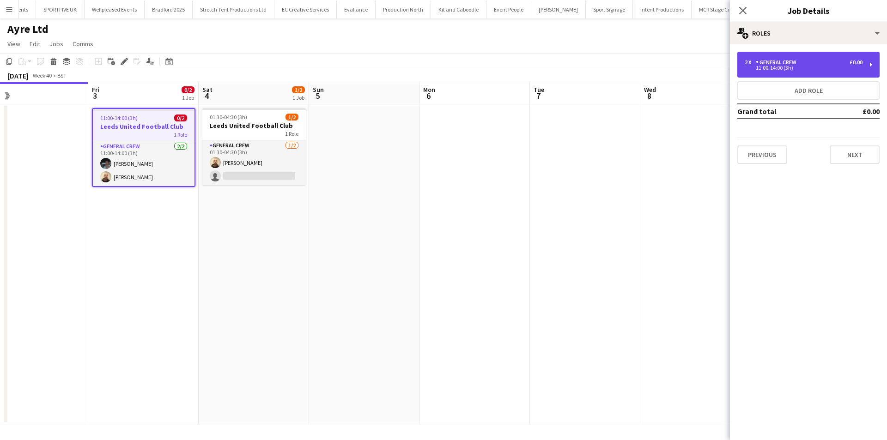
click at [790, 66] on div "11:00-14:00 (3h)" at bounding box center [804, 68] width 118 height 5
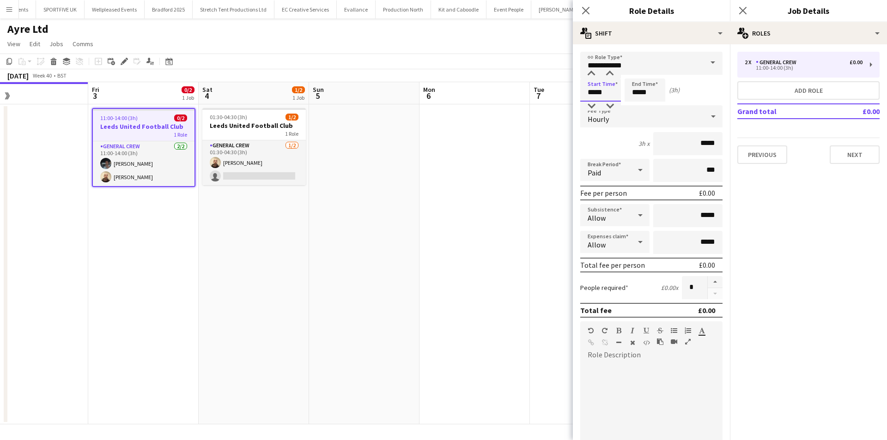
click at [590, 94] on input "*****" at bounding box center [600, 90] width 41 height 23
click at [592, 109] on div at bounding box center [591, 106] width 18 height 9
type input "*****"
click at [592, 109] on div at bounding box center [591, 106] width 18 height 9
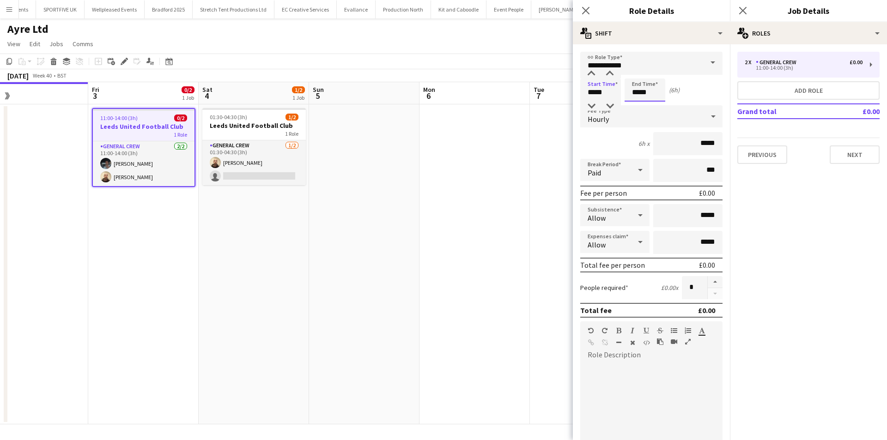
click at [631, 92] on input "*****" at bounding box center [645, 90] width 41 height 23
click at [638, 105] on div at bounding box center [635, 106] width 18 height 9
type input "*****"
click at [638, 105] on div at bounding box center [635, 106] width 18 height 9
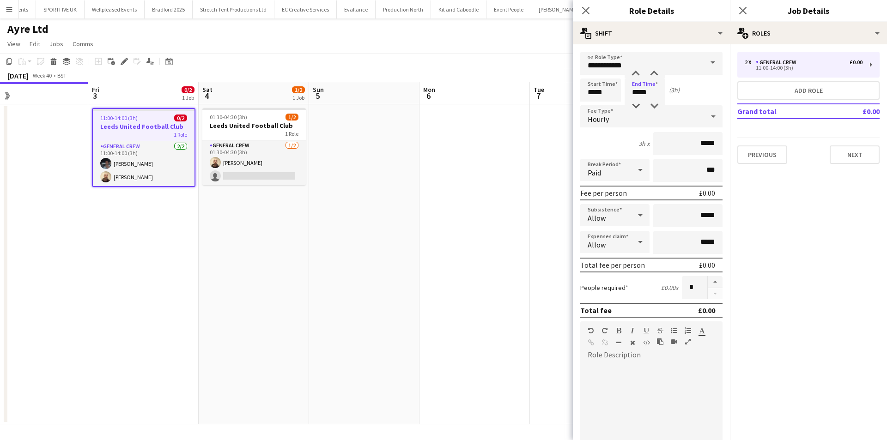
click at [451, 243] on app-date-cell at bounding box center [474, 264] width 110 height 320
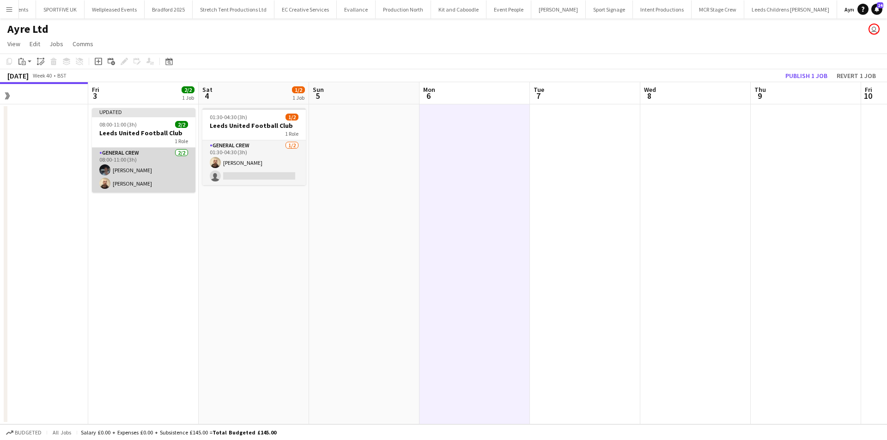
click at [123, 163] on app-card-role "General Crew 2/2 08:00-11:00 (3h) Benn Dyer Jason Mawer" at bounding box center [143, 170] width 103 height 45
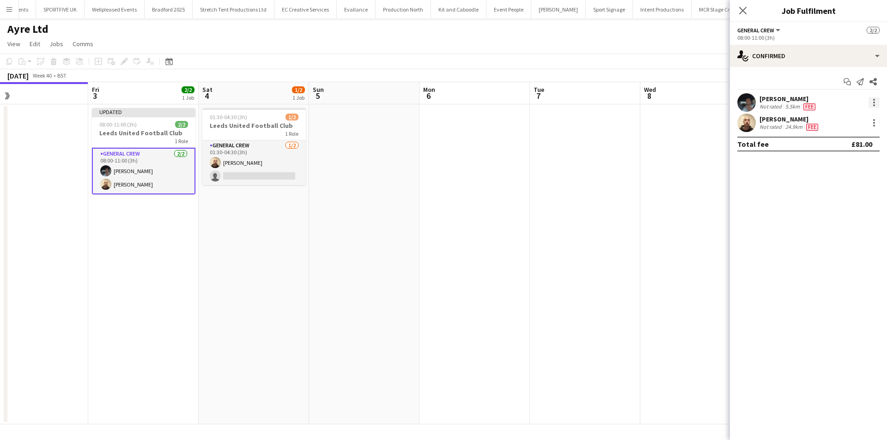
click at [875, 104] on div at bounding box center [874, 102] width 11 height 11
click at [827, 215] on button "Remove" at bounding box center [844, 208] width 72 height 22
click at [737, 12] on div "Close pop-in" at bounding box center [743, 10] width 26 height 21
click at [737, 12] on app-icon "Close pop-in" at bounding box center [742, 10] width 13 height 13
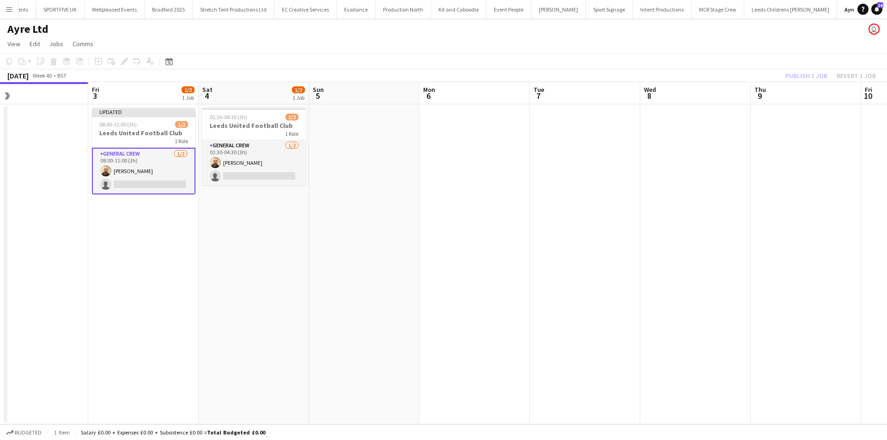
click at [799, 77] on div "Publish 1 job Revert 1 job" at bounding box center [830, 76] width 113 height 12
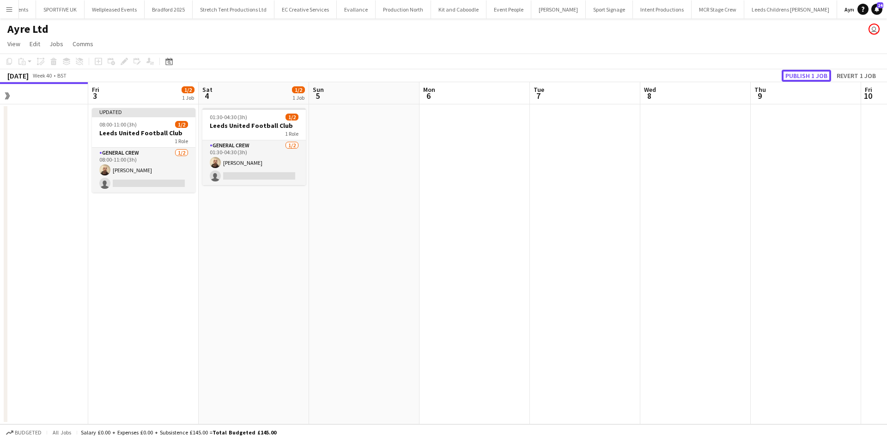
click at [799, 77] on button "Publish 1 job" at bounding box center [806, 76] width 49 height 12
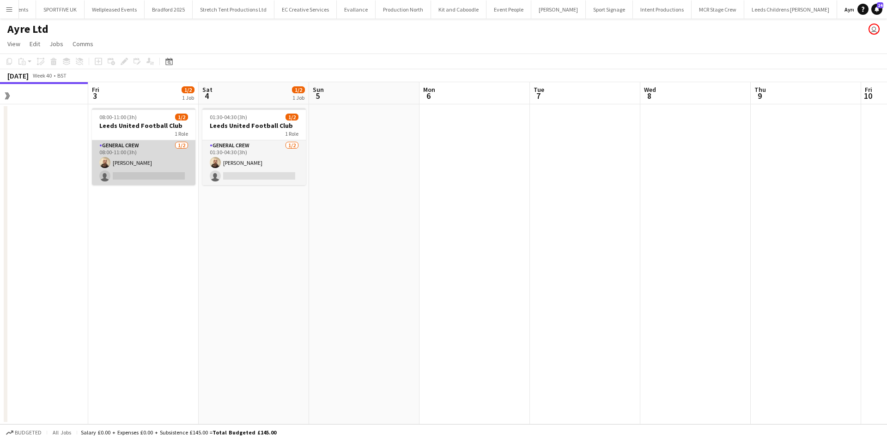
click at [138, 170] on app-card-role "General Crew 1/2 08:00-11:00 (3h) Jason Mawer single-neutral-actions" at bounding box center [143, 162] width 103 height 45
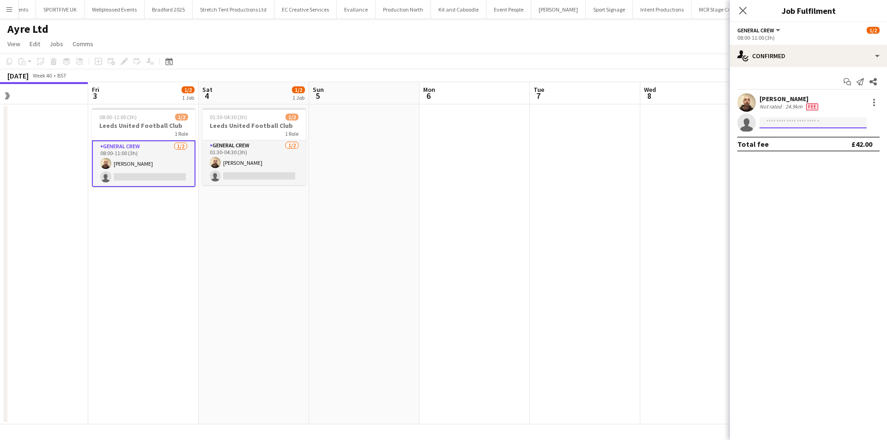
click at [842, 117] on input at bounding box center [813, 122] width 107 height 11
type input "****"
click at [824, 143] on span "ewanmiller09@gmail.com" at bounding box center [813, 143] width 92 height 7
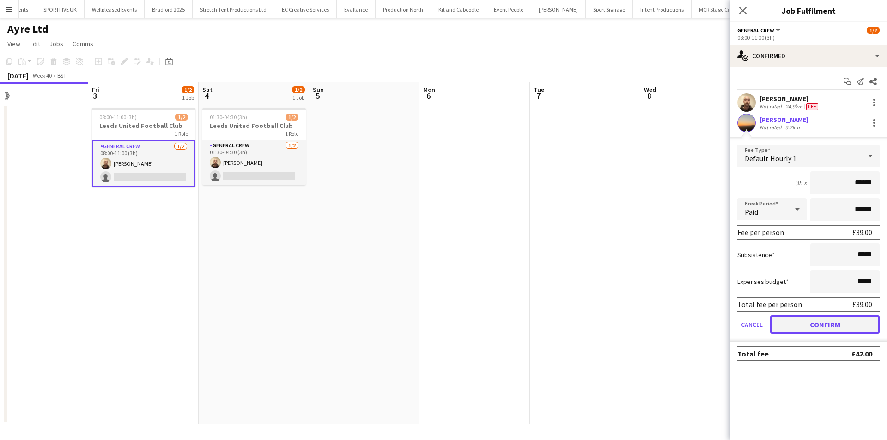
click at [808, 324] on button "Confirm" at bounding box center [824, 325] width 109 height 18
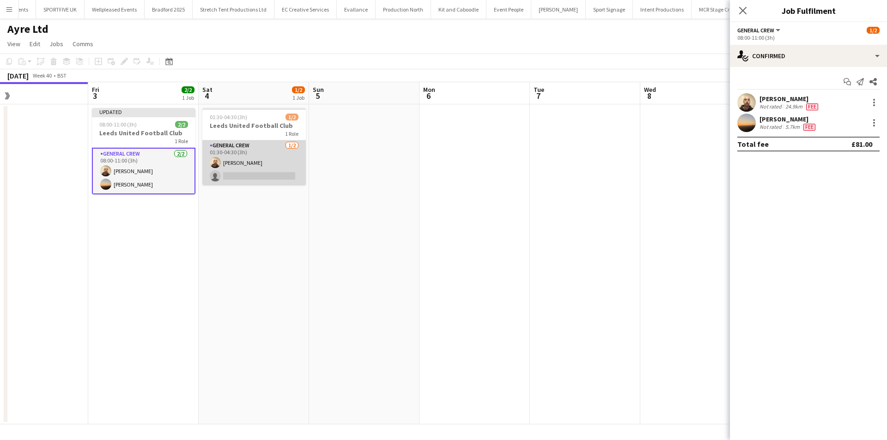
click at [273, 176] on app-card-role "General Crew 1/2 01:30-04:30 (3h) Jason Mawer single-neutral-actions" at bounding box center [253, 162] width 103 height 45
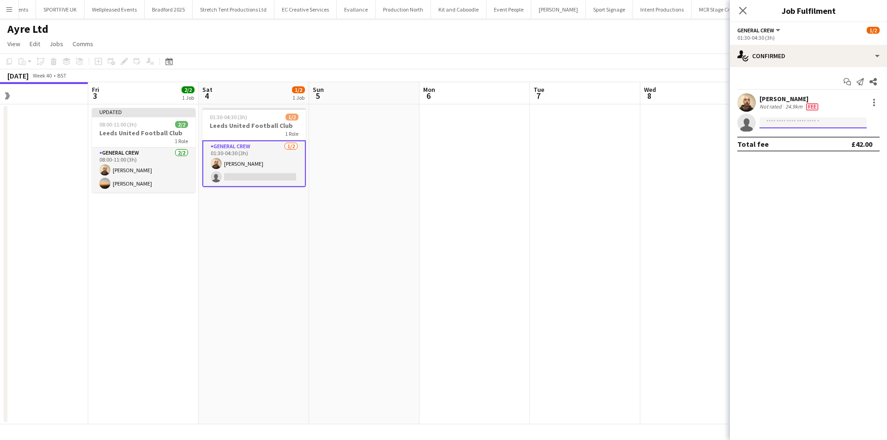
click at [784, 125] on input at bounding box center [813, 122] width 107 height 11
type input "***"
click at [782, 154] on span "+4407852309997" at bounding box center [813, 150] width 92 height 7
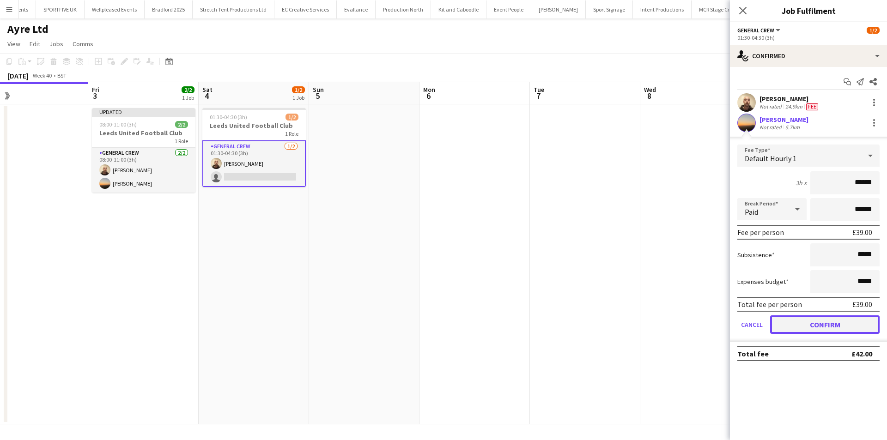
click at [832, 320] on button "Confirm" at bounding box center [824, 325] width 109 height 18
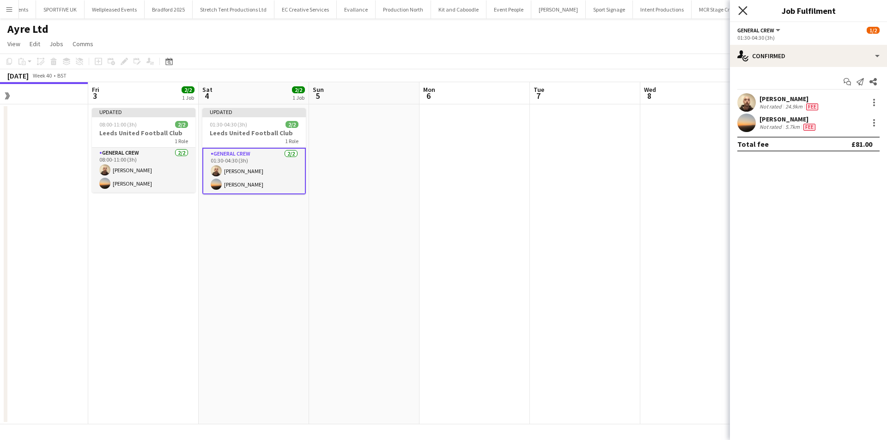
click at [740, 13] on icon at bounding box center [742, 10] width 9 height 9
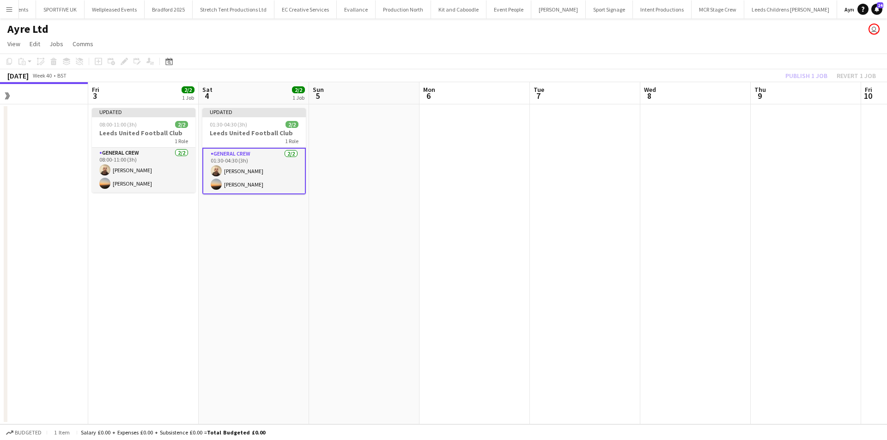
click at [793, 76] on div "Publish 1 job Revert 1 job" at bounding box center [830, 76] width 113 height 12
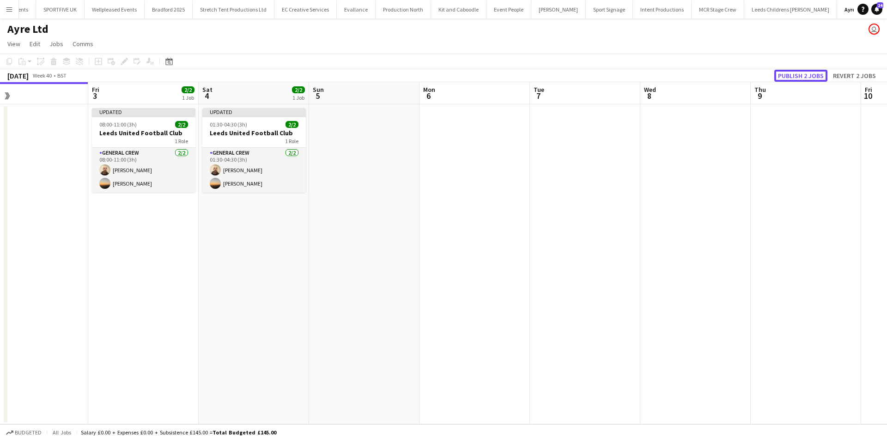
click at [793, 76] on button "Publish 2 jobs" at bounding box center [800, 76] width 53 height 12
